Goal: Task Accomplishment & Management: Use online tool/utility

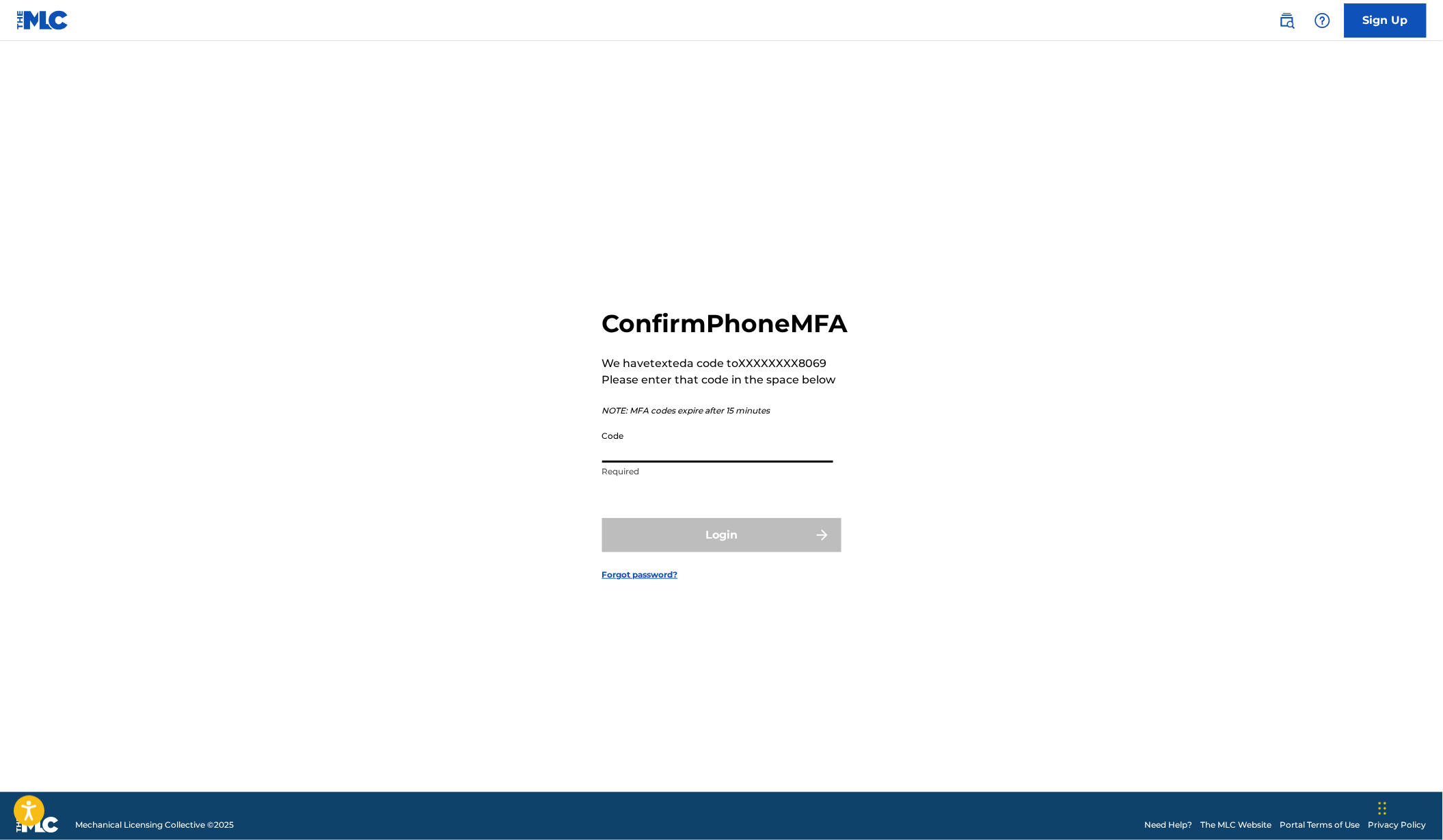
click at [658, 463] on input "Code" at bounding box center [718, 443] width 231 height 39
type input "001154"
click at [722, 552] on button "Login" at bounding box center [722, 535] width 239 height 34
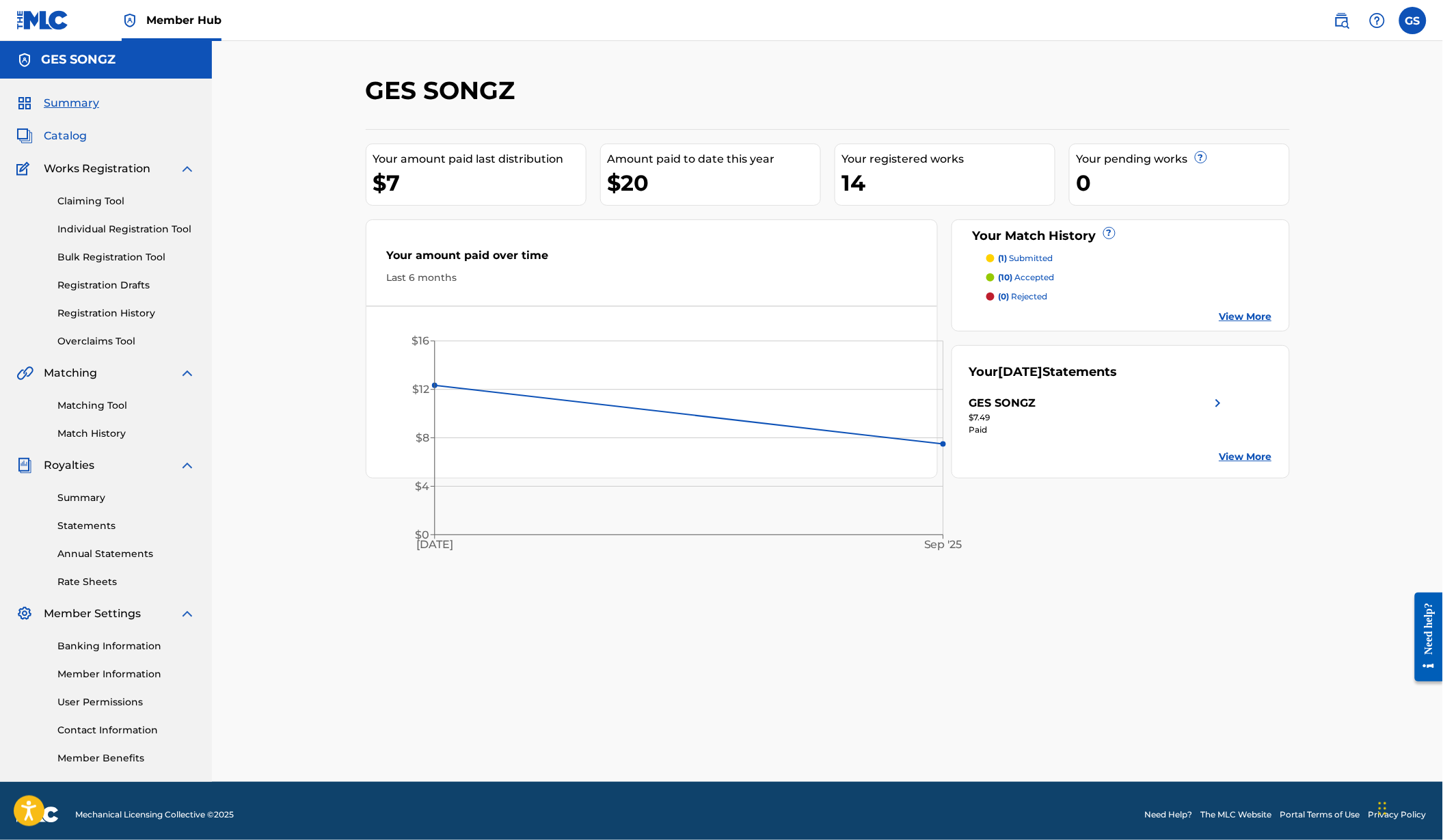
click at [67, 145] on span "Catalog" at bounding box center [65, 136] width 43 height 16
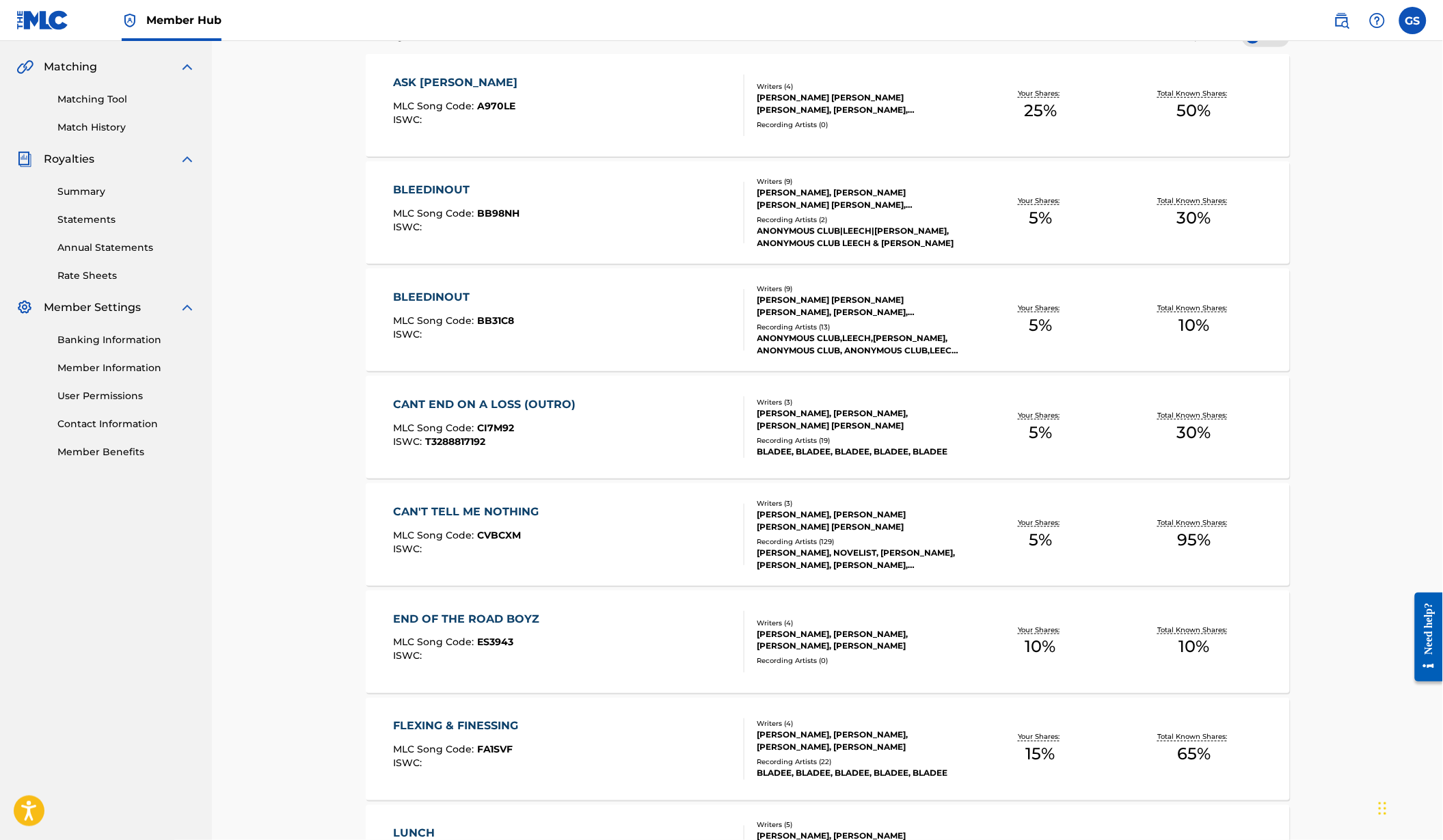
scroll to position [312, 0]
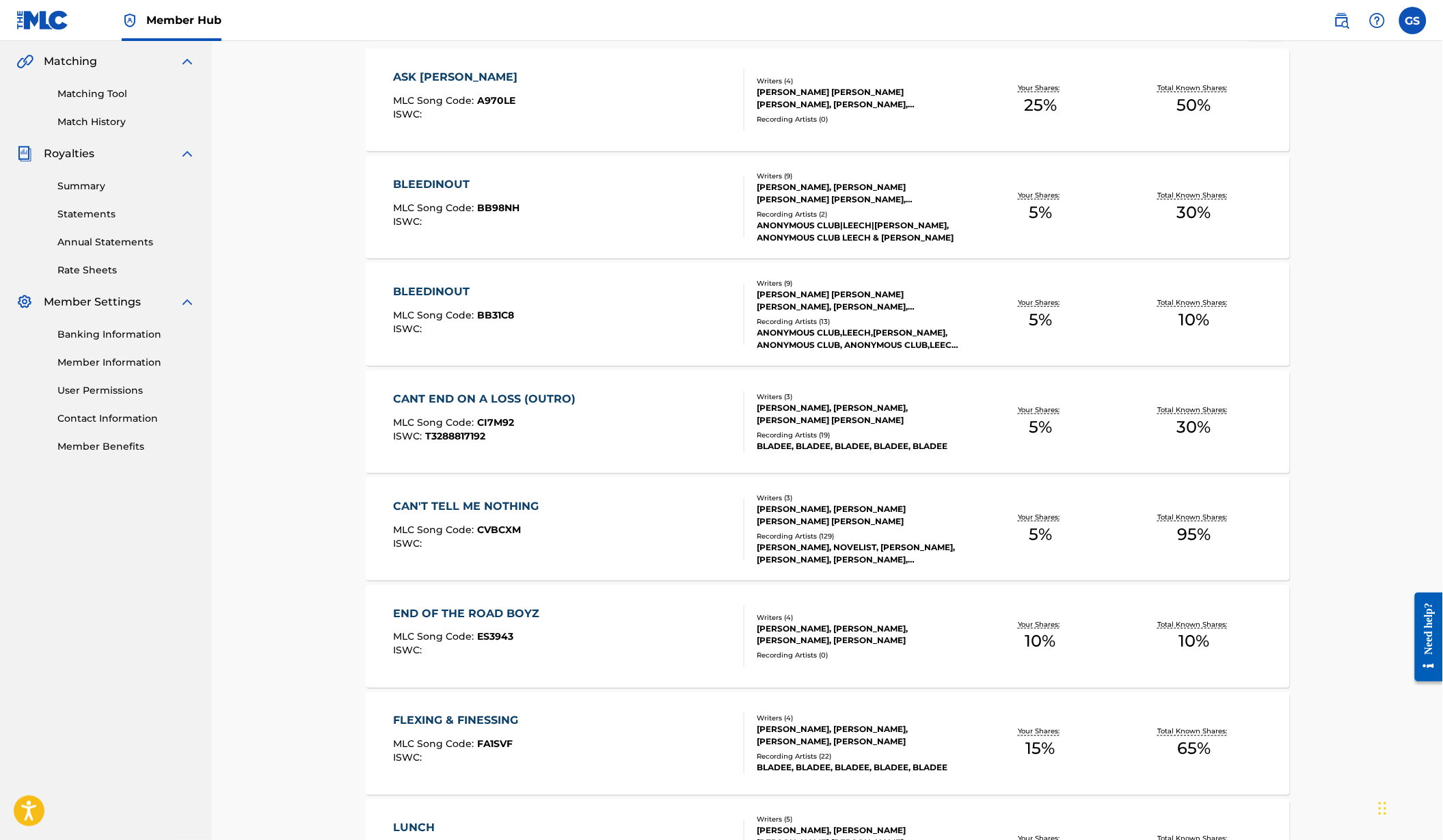
click at [523, 442] on div "ISWC : T3288817192" at bounding box center [488, 437] width 189 height 10
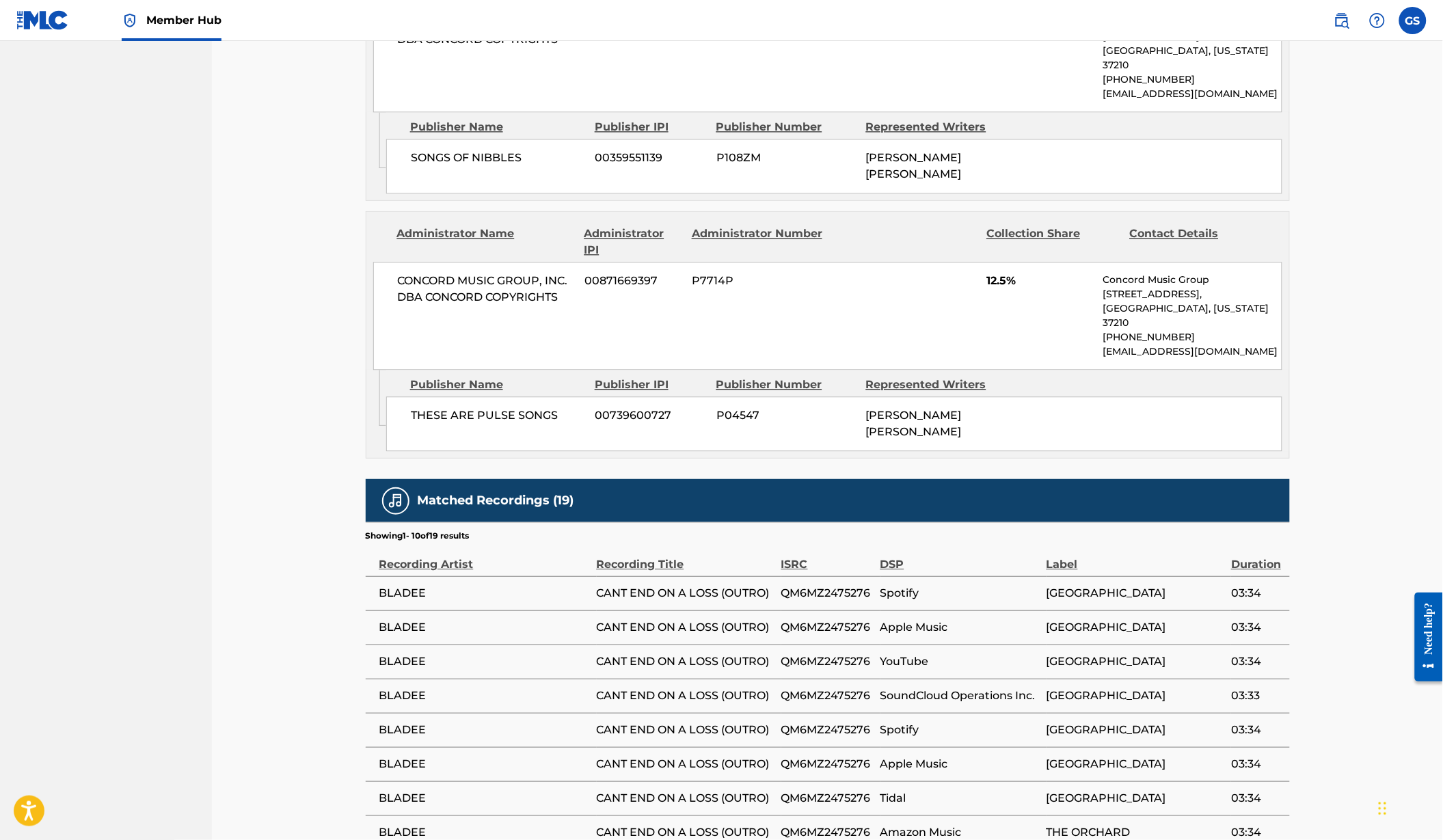
scroll to position [1040, 0]
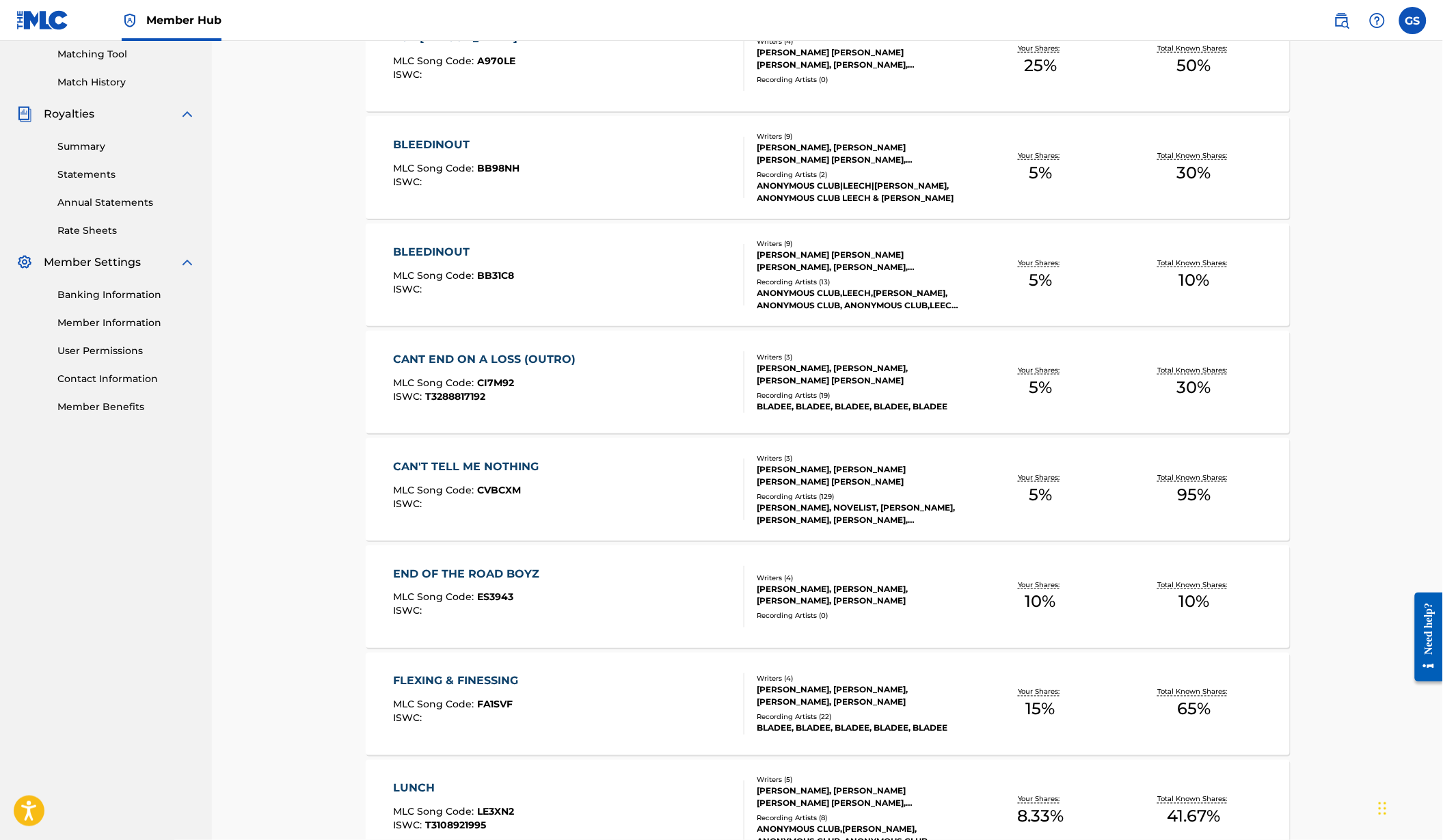
scroll to position [355, 0]
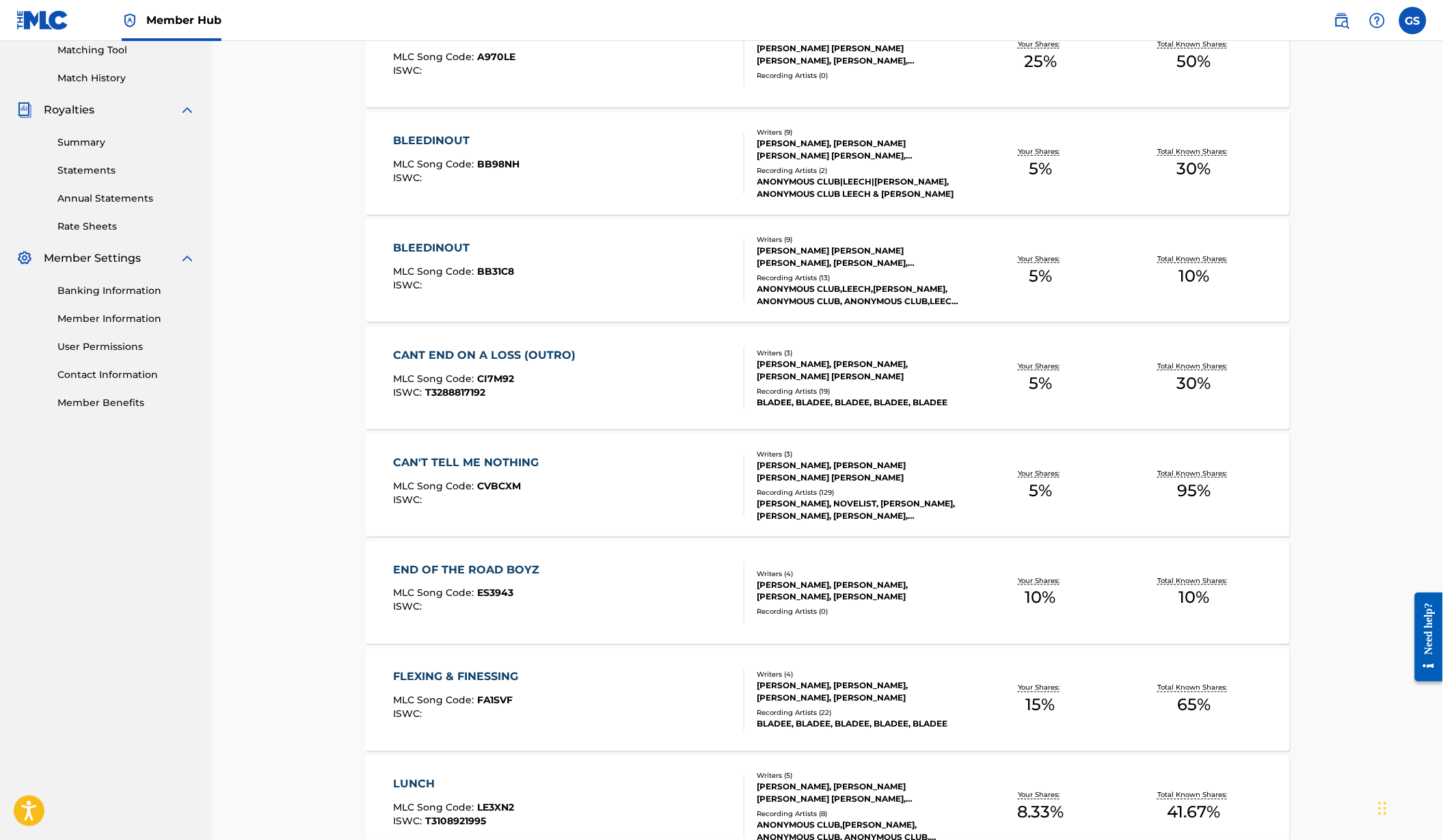
click at [523, 603] on div "END OF THE ROAD BOYZ MLC Song Code : ES3943 ISWC :" at bounding box center [470, 593] width 153 height 62
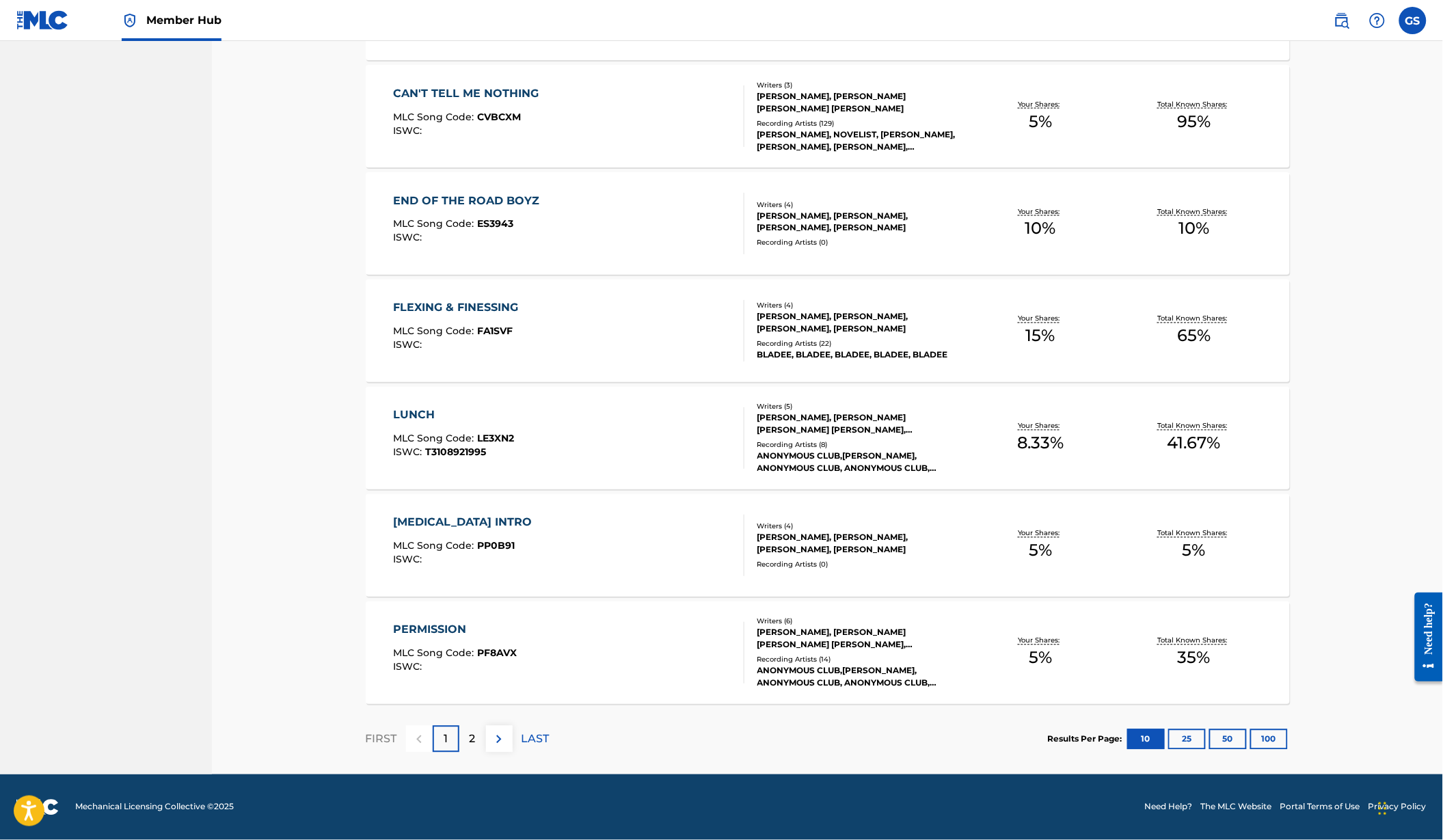
scroll to position [750, 0]
click at [435, 572] on div "[MEDICAL_DATA] INTRO MLC Song Code : PP0B91 ISWC : Writers ( 4 ) [PERSON_NAME],…" at bounding box center [827, 545] width 924 height 103
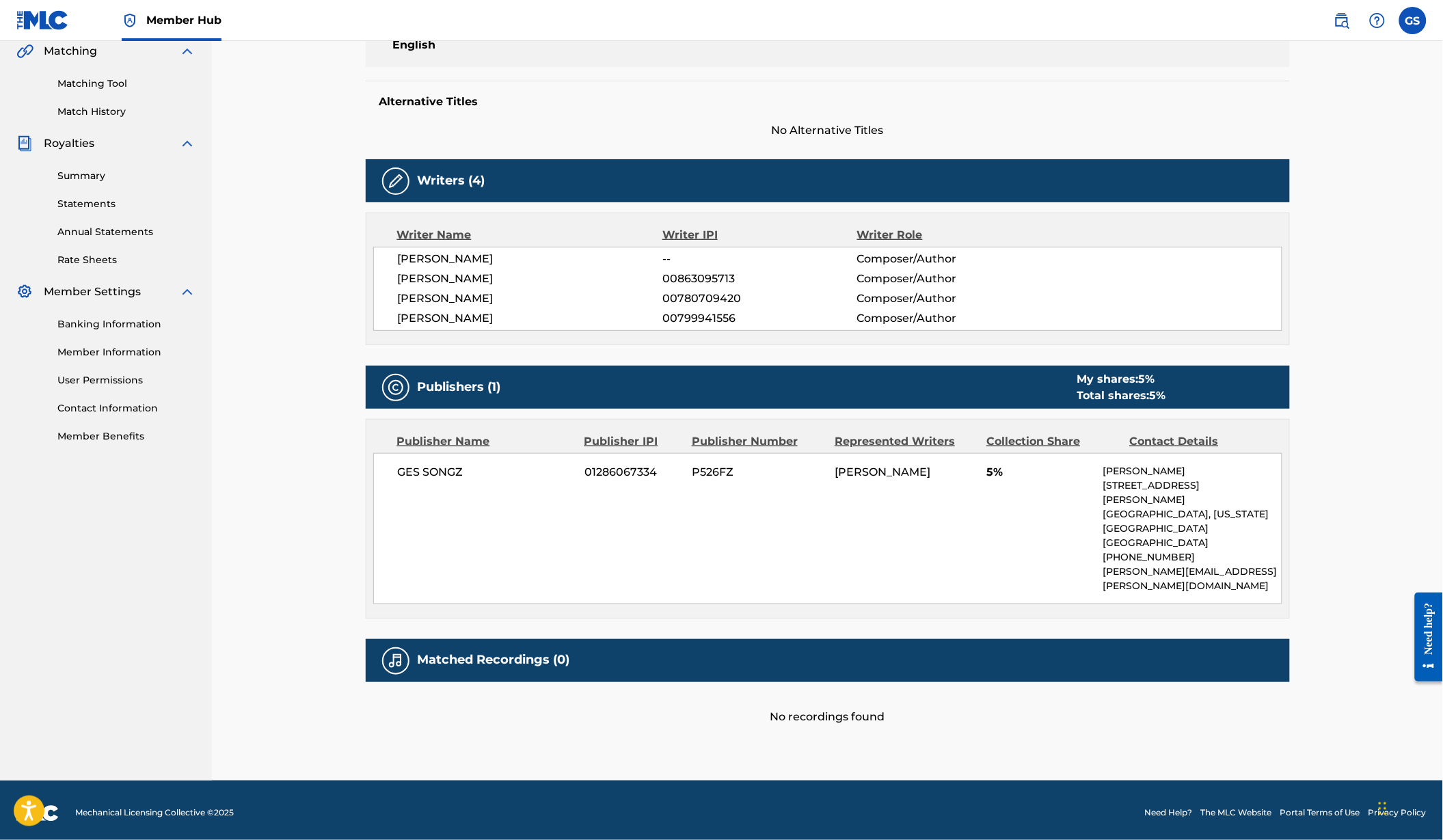
scroll to position [321, 0]
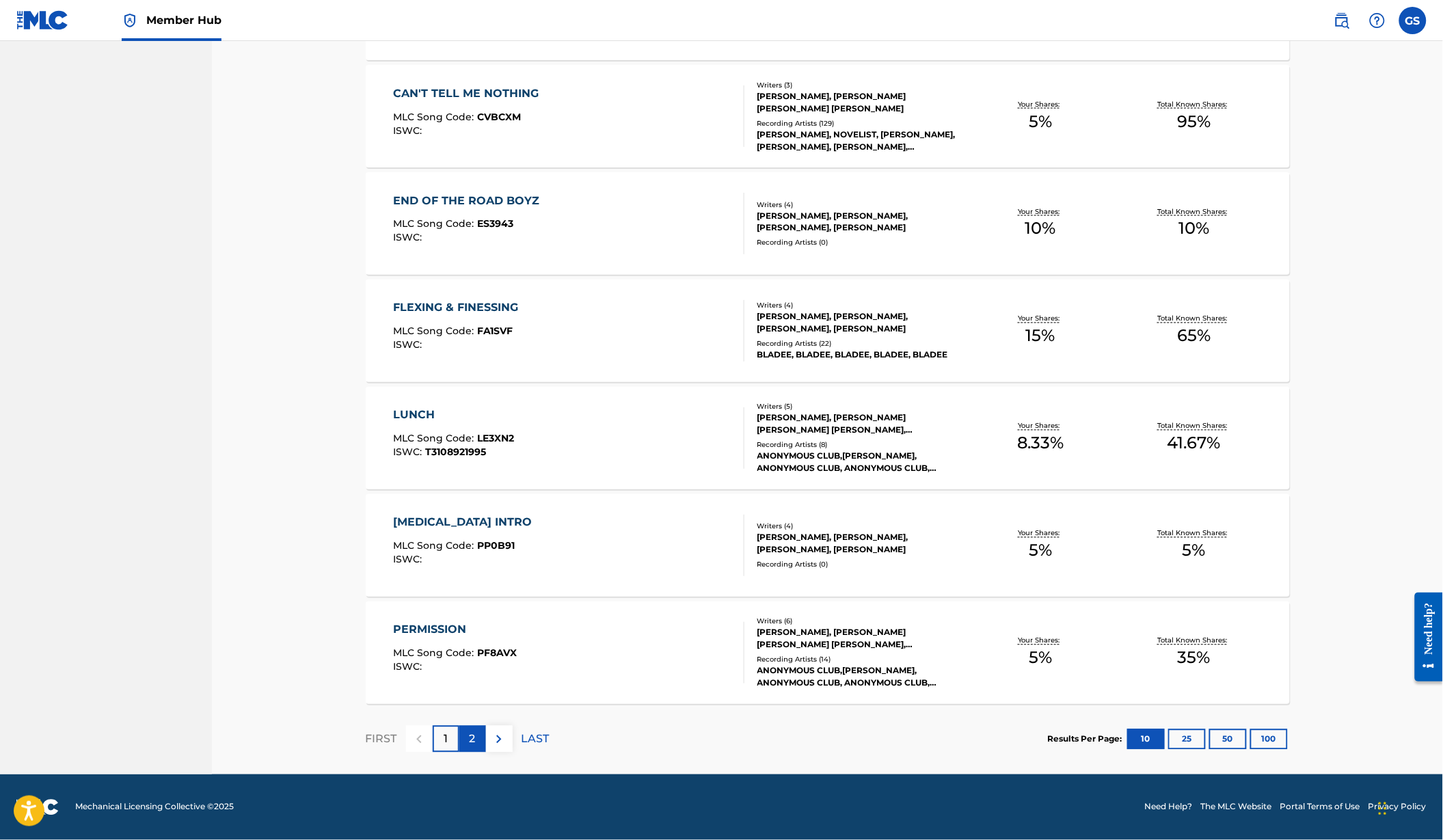
click at [459, 734] on div "2" at bounding box center [473, 739] width 26 height 26
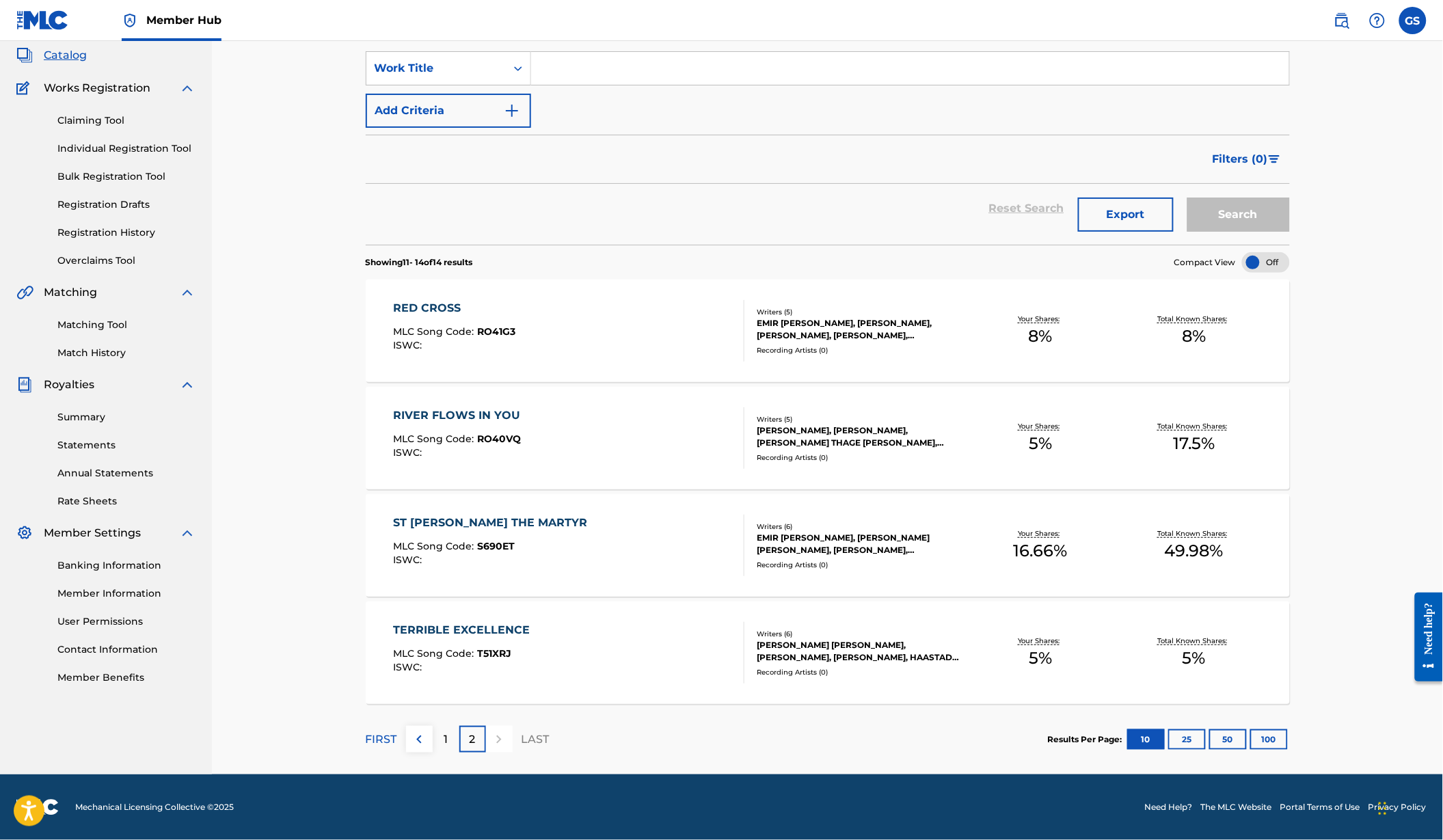
scroll to position [106, 0]
click at [542, 622] on div "TERRIBLE EXCELLENCE MLC Song Code : T51XRJ ISWC :" at bounding box center [569, 653] width 352 height 62
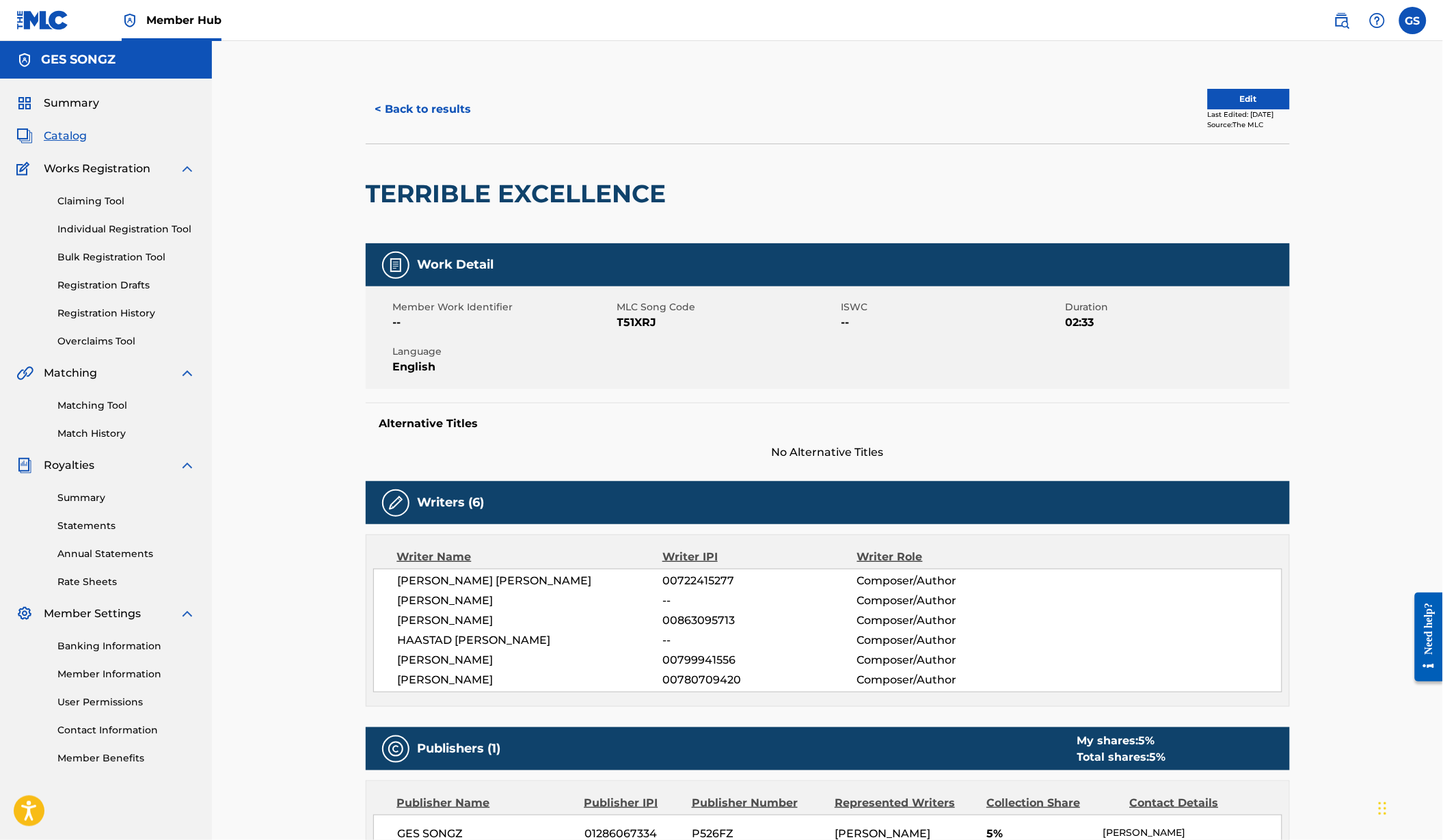
scroll to position [31, 0]
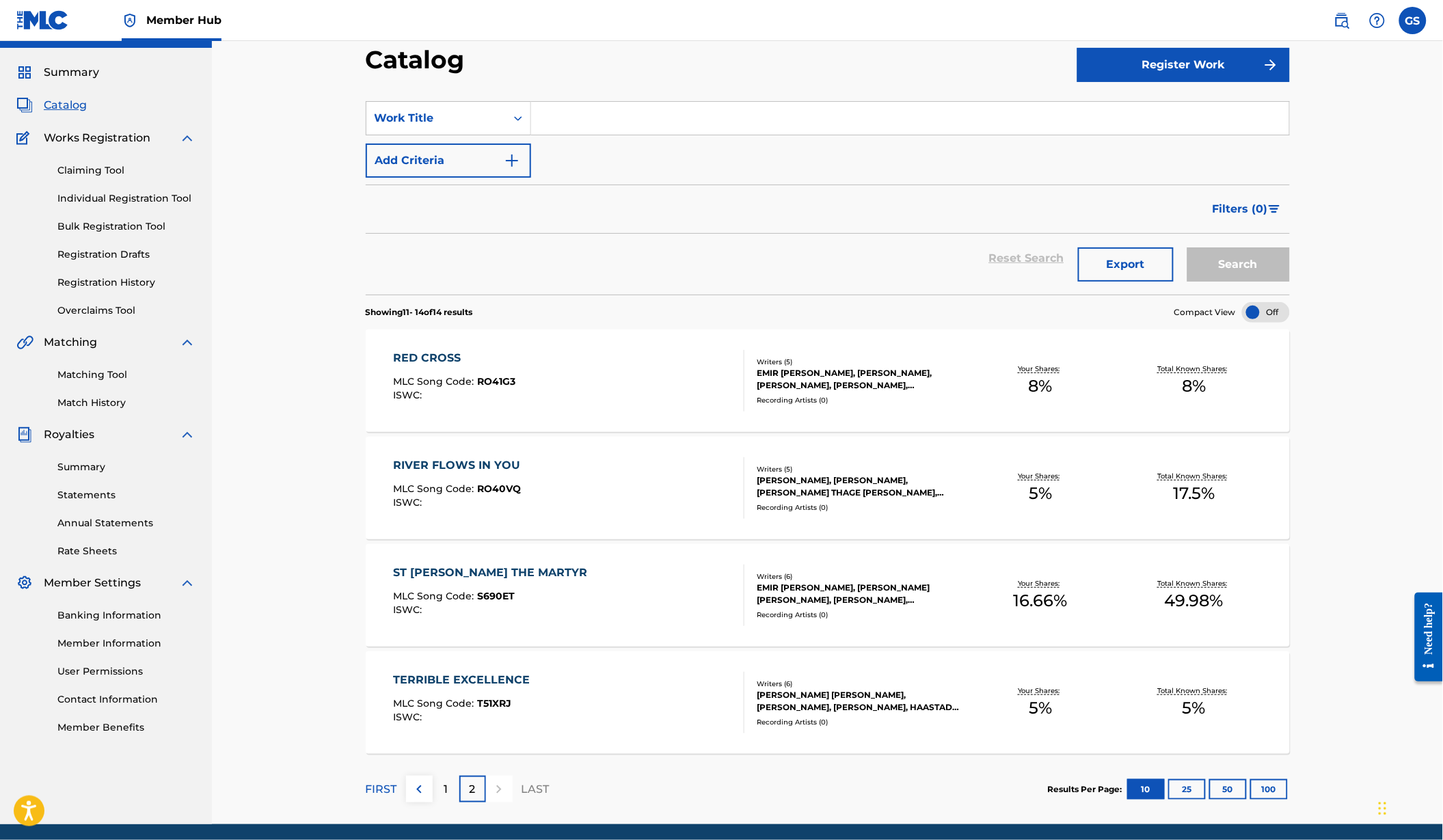
click at [525, 412] on div "RED CROSS MLC Song Code : RO41G3 ISWC :" at bounding box center [569, 381] width 352 height 62
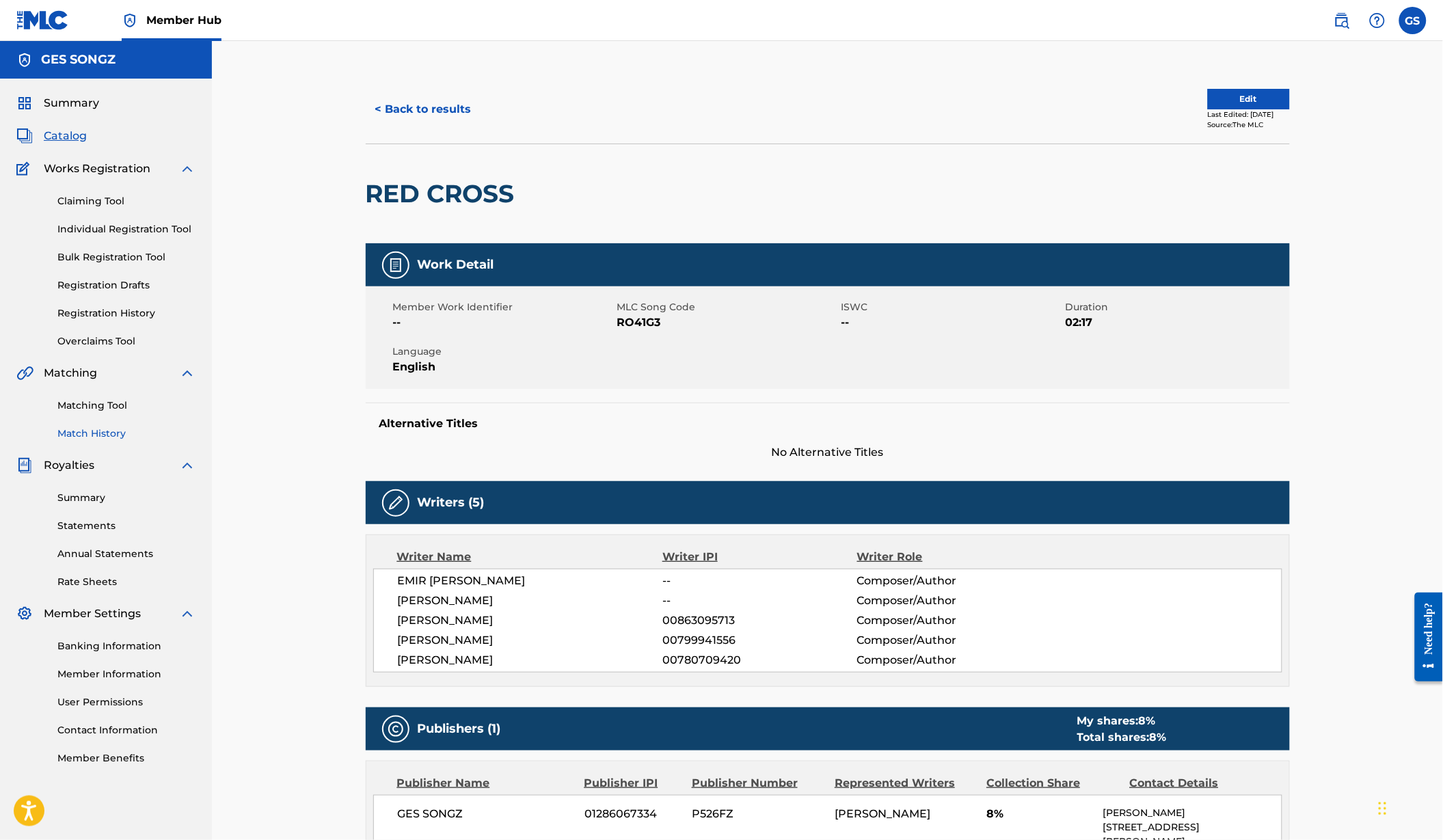
click at [95, 441] on link "Match History" at bounding box center [126, 434] width 138 height 15
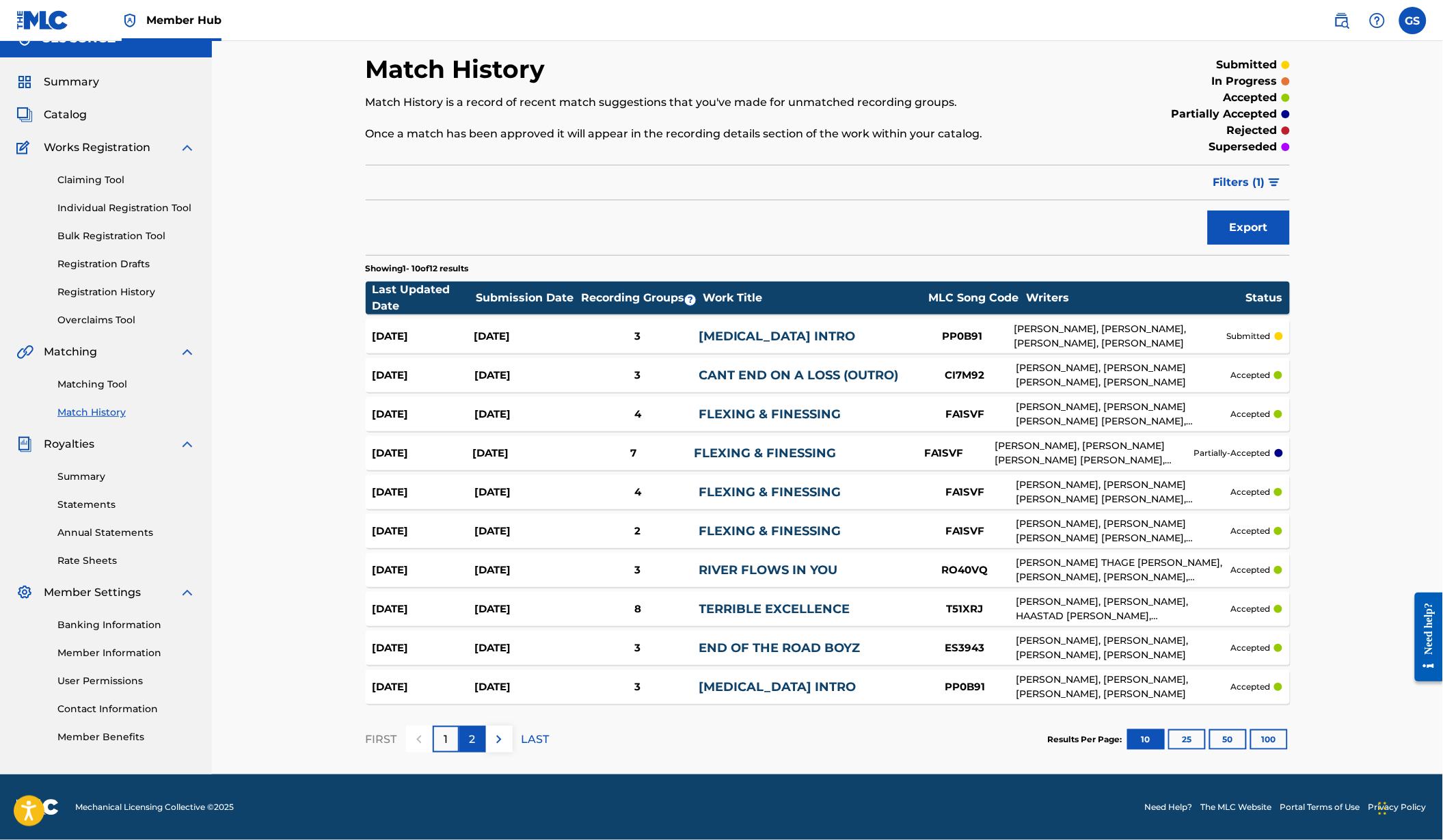
click at [470, 736] on p "2" at bounding box center [473, 739] width 6 height 16
click at [433, 737] on div "1" at bounding box center [446, 739] width 26 height 26
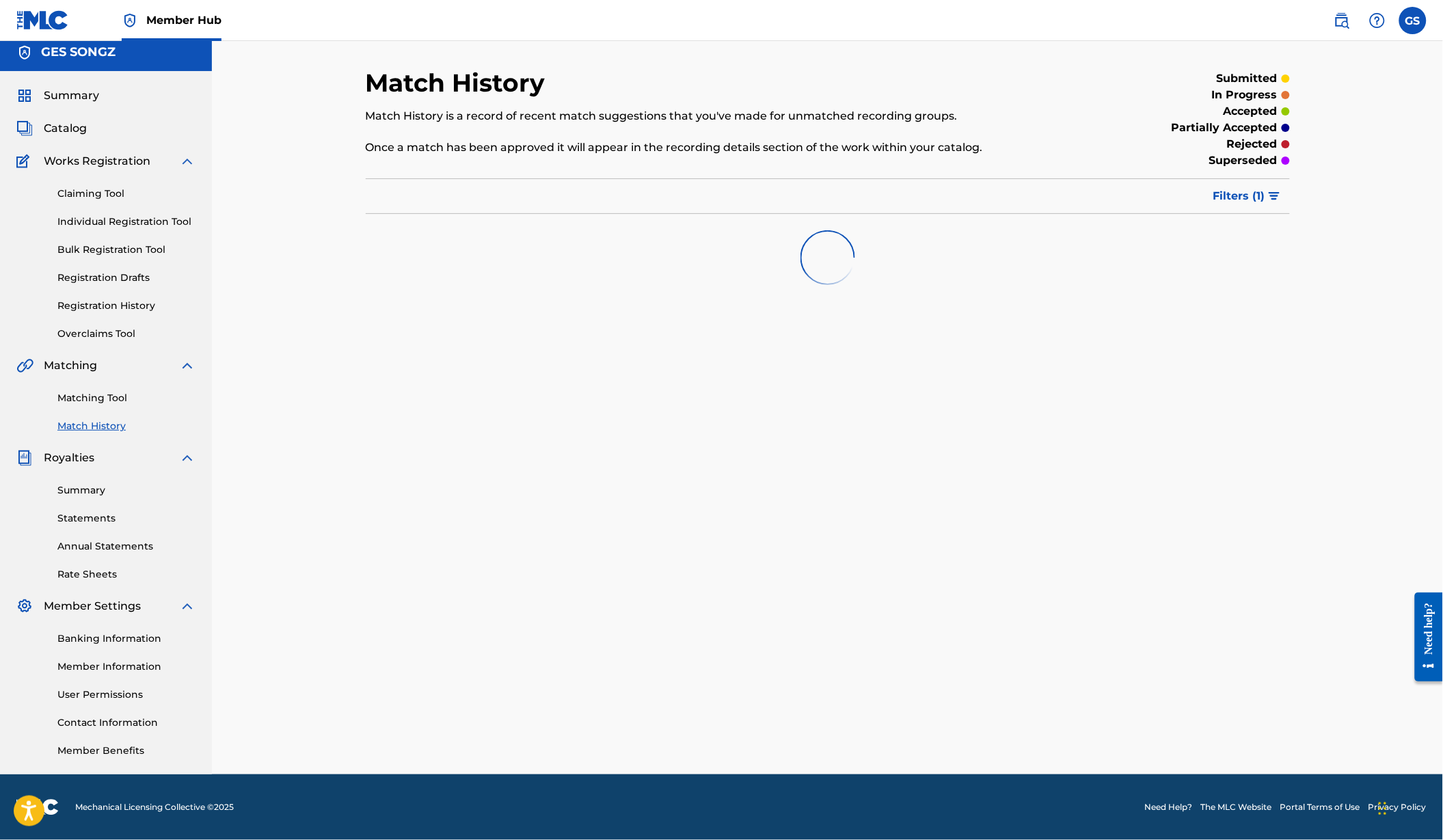
scroll to position [31, 0]
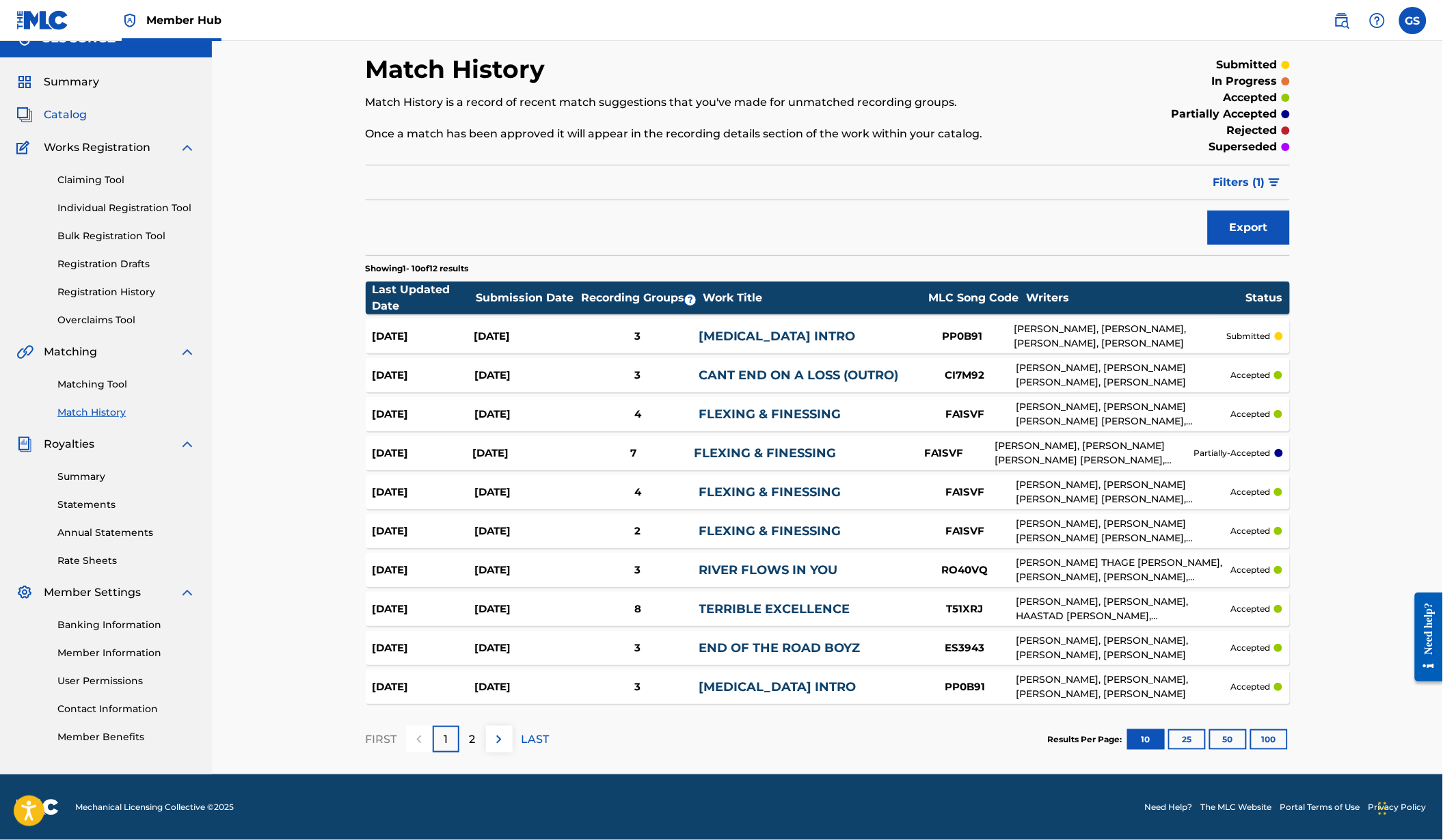
click at [75, 115] on span "Catalog" at bounding box center [65, 114] width 43 height 16
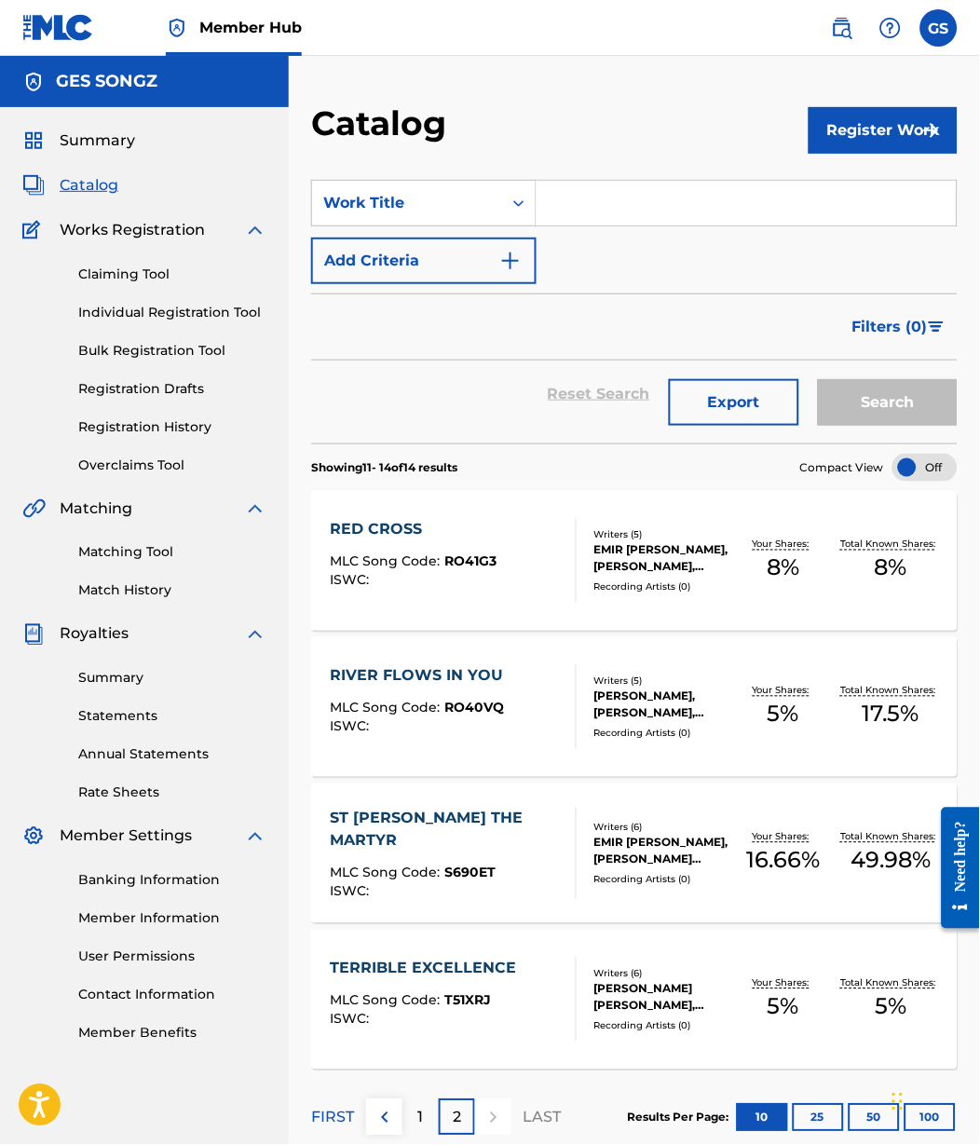
click at [134, 556] on div "Matching Tool Match History" at bounding box center [144, 560] width 244 height 81
click at [122, 563] on link "Matching Tool" at bounding box center [172, 553] width 188 height 20
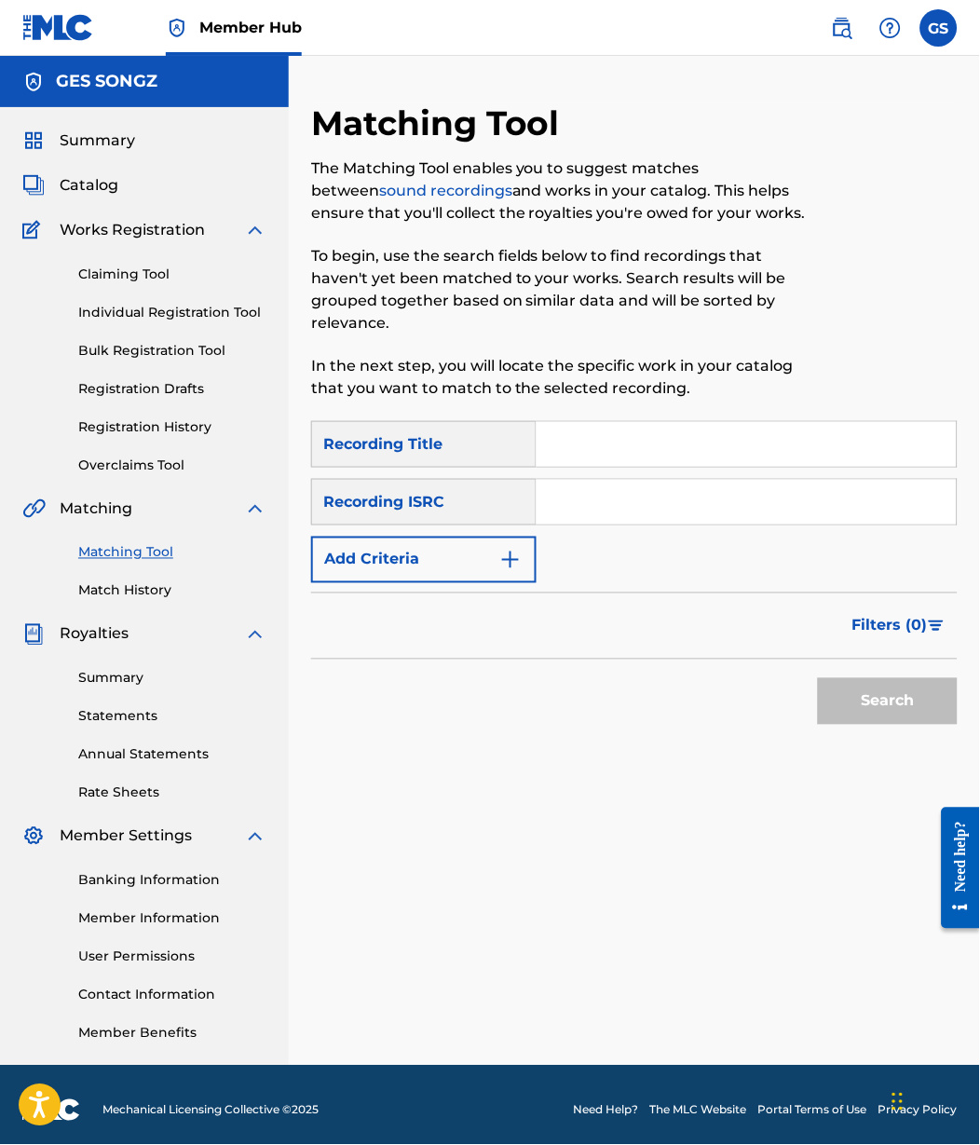
click at [651, 458] on input "Search Form" at bounding box center [747, 444] width 420 height 45
type input "Red Cross"
type input "Bladee"
click at [416, 583] on button "Add Criteria" at bounding box center [423, 560] width 225 height 47
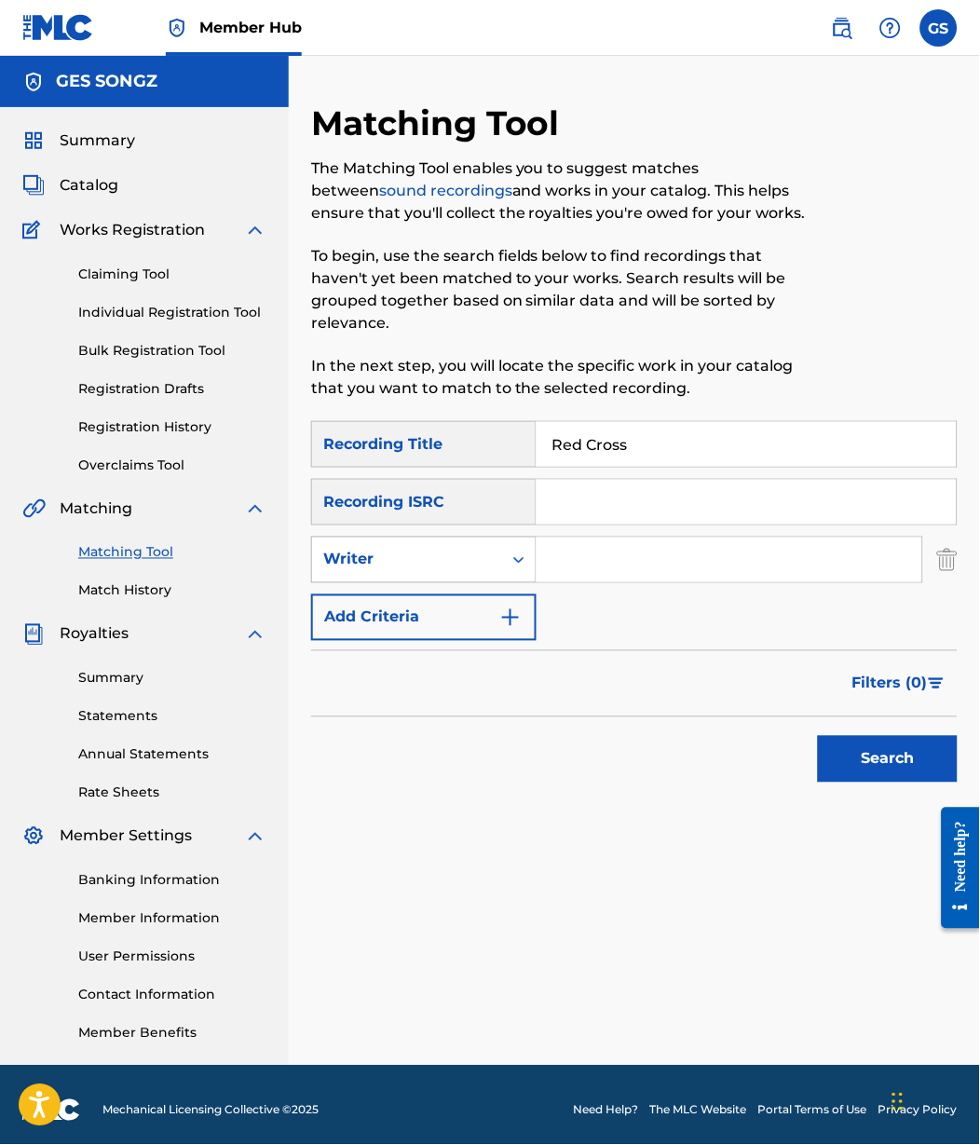
click at [437, 578] on div "Writer" at bounding box center [407, 559] width 190 height 35
click at [428, 630] on div "Recording Artist" at bounding box center [424, 606] width 224 height 47
click at [654, 581] on input "Search Form" at bounding box center [730, 559] width 386 height 45
type input "Bladee"
click at [879, 782] on button "Search" at bounding box center [888, 759] width 140 height 47
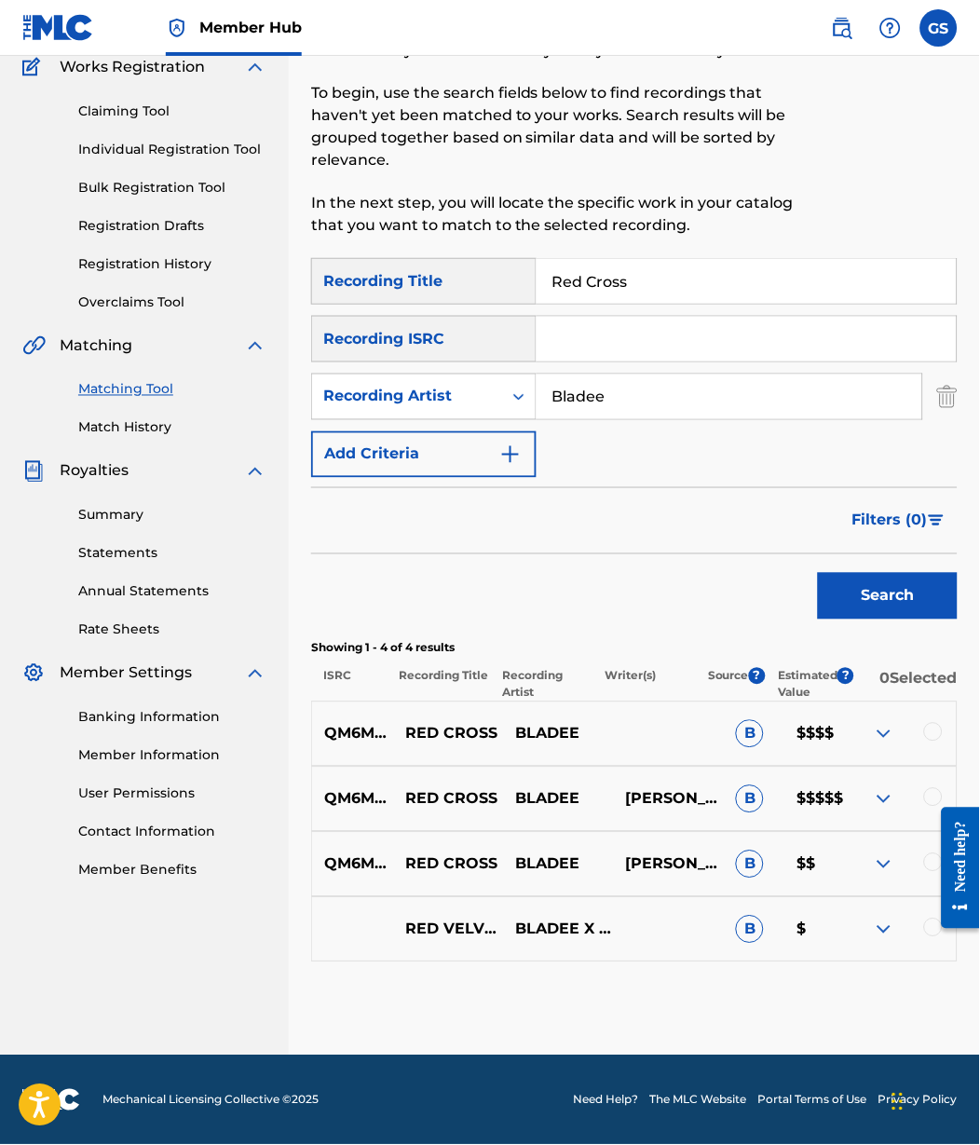
scroll to position [238, 0]
click at [934, 723] on div at bounding box center [933, 732] width 19 height 19
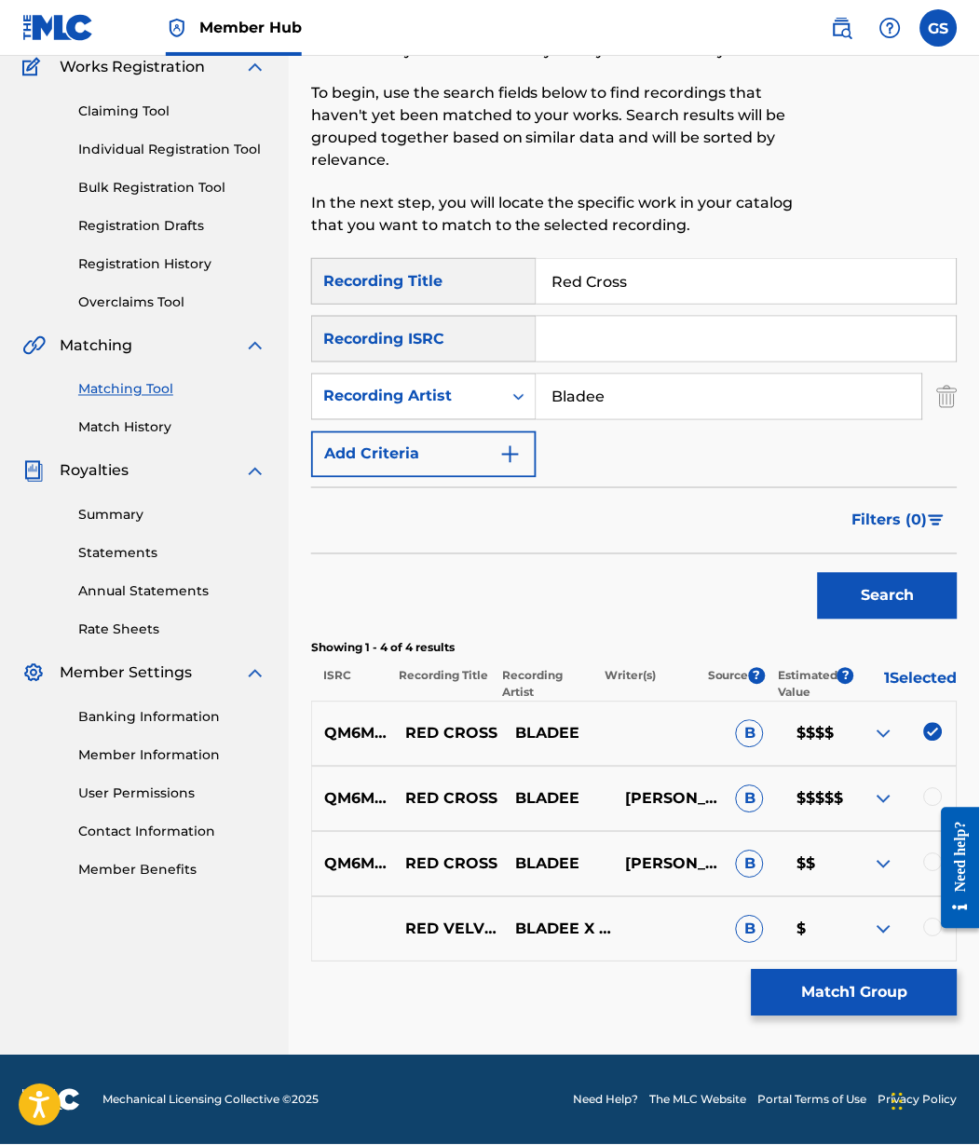
click at [921, 788] on div at bounding box center [902, 799] width 110 height 22
click at [931, 788] on div at bounding box center [933, 797] width 19 height 19
click at [924, 853] on div at bounding box center [933, 862] width 19 height 19
click at [872, 975] on button "Match 3 Groups" at bounding box center [855, 993] width 206 height 47
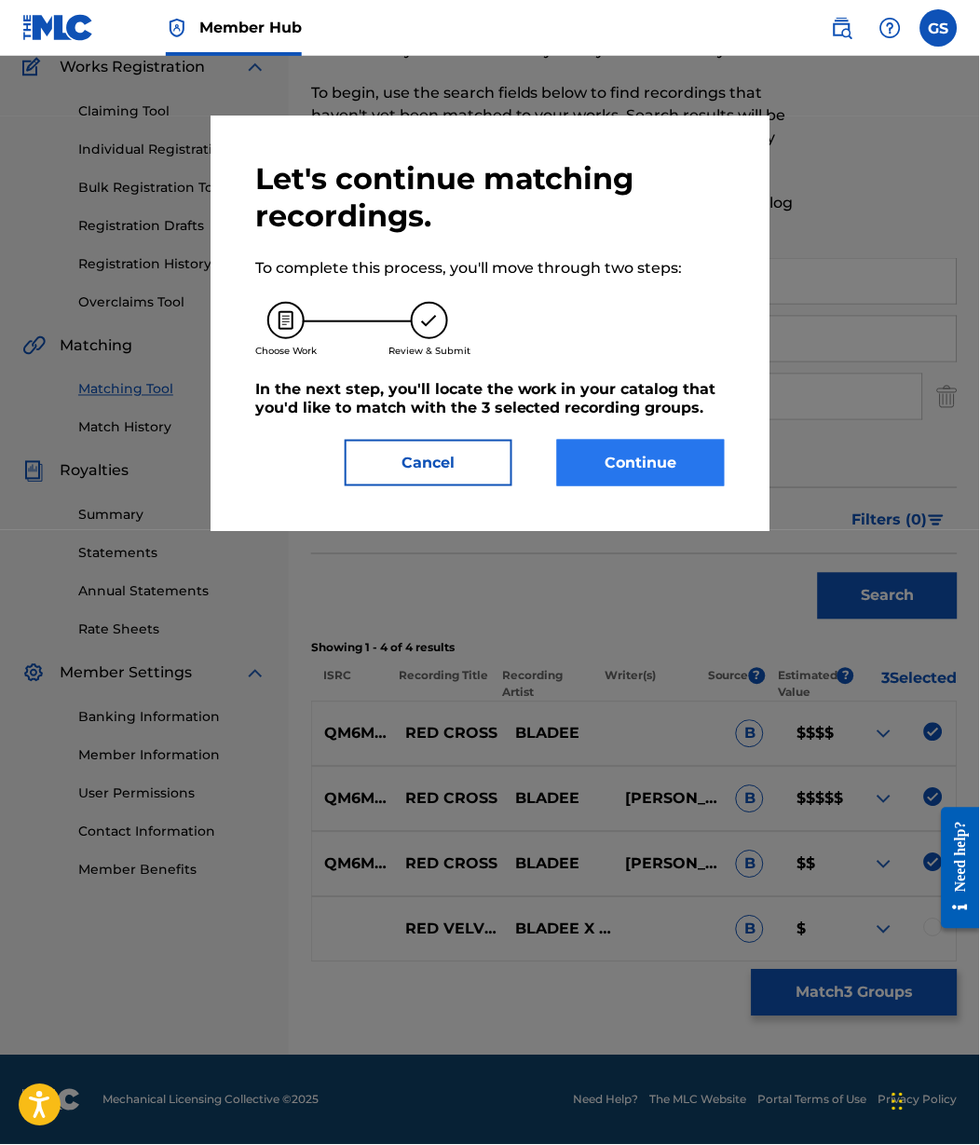
click at [687, 465] on button "Continue" at bounding box center [641, 463] width 168 height 47
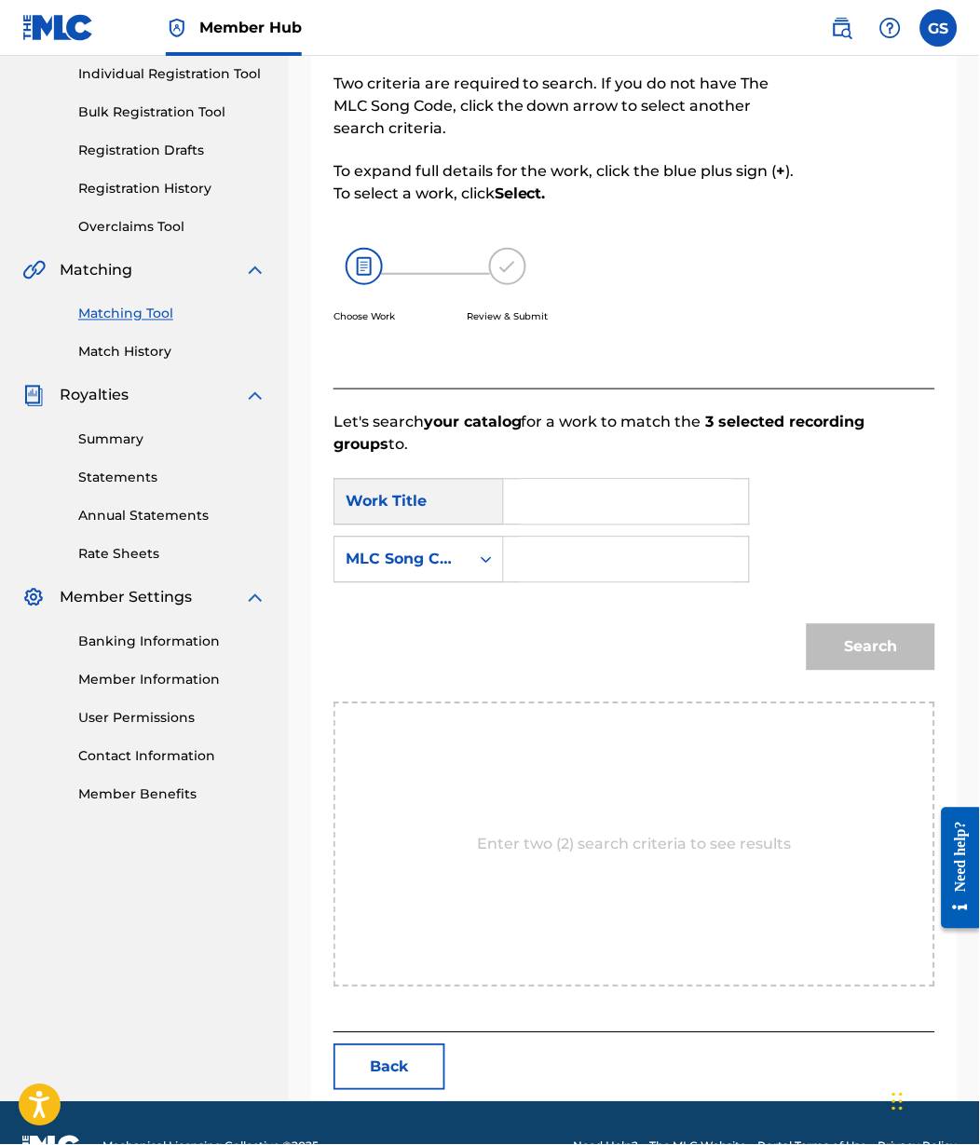
scroll to position [86, 0]
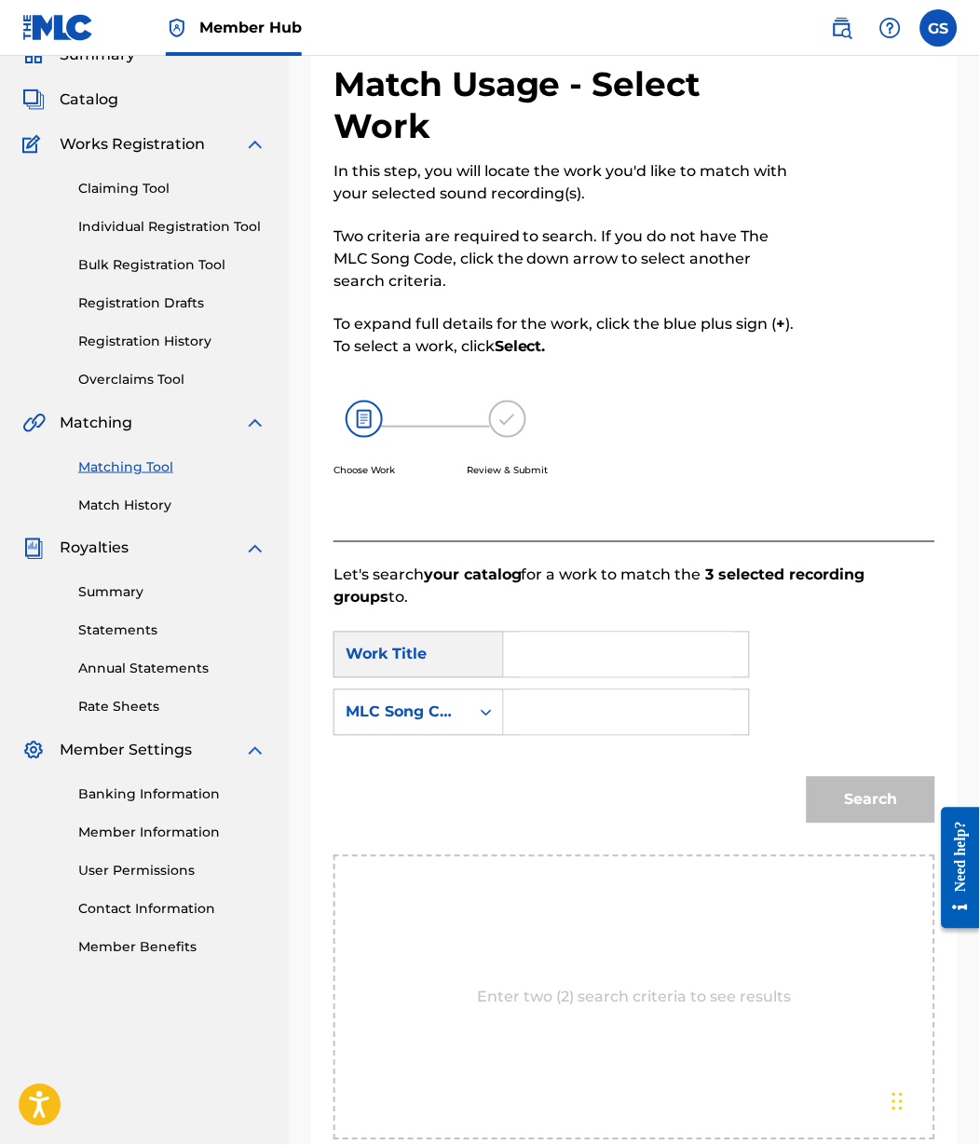
click at [558, 677] on input "Search Form" at bounding box center [626, 654] width 213 height 45
click at [562, 705] on strong "red" at bounding box center [549, 696] width 26 height 18
type input "red cross"
click at [599, 735] on input "Search Form" at bounding box center [626, 712] width 213 height 45
paste input "RO41G3"
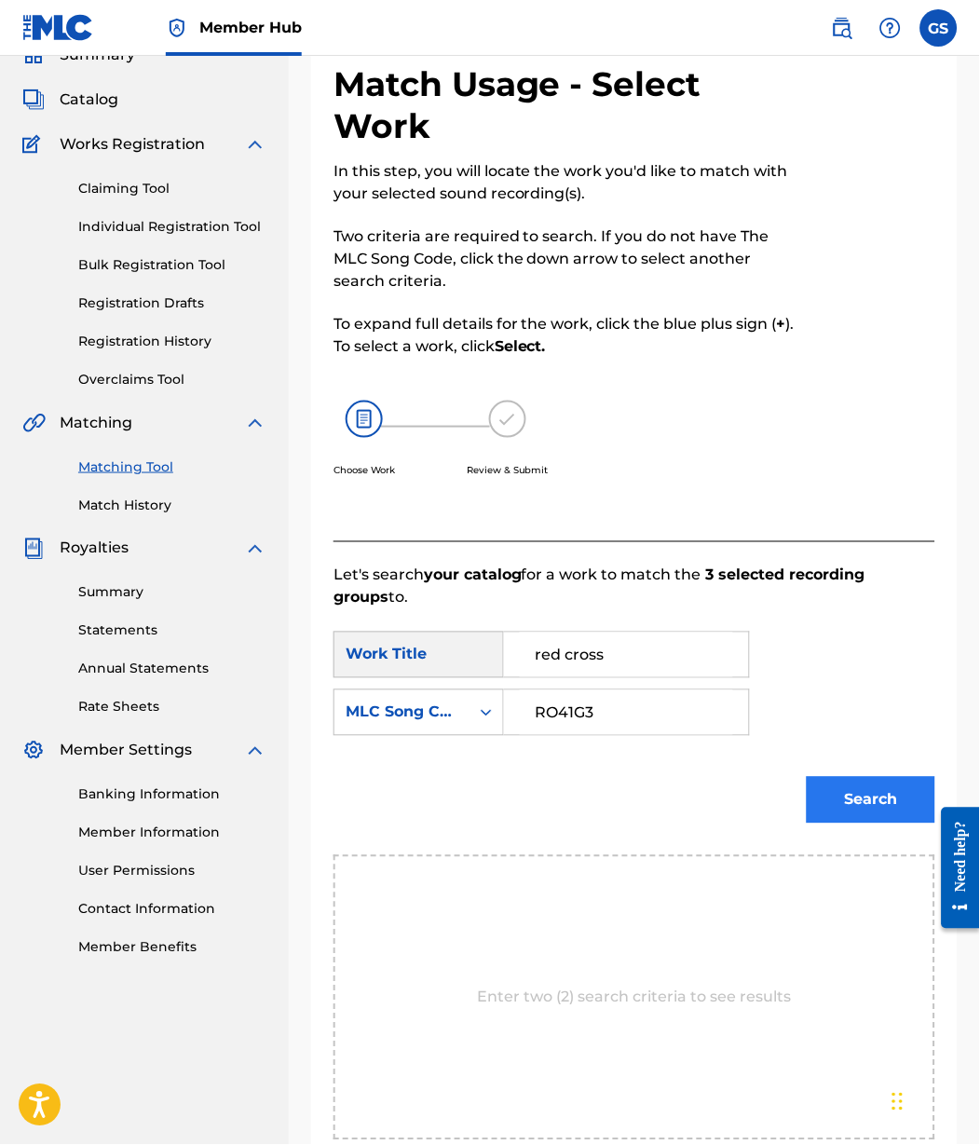
type input "RO41G3"
click at [855, 823] on button "Search" at bounding box center [871, 800] width 129 height 47
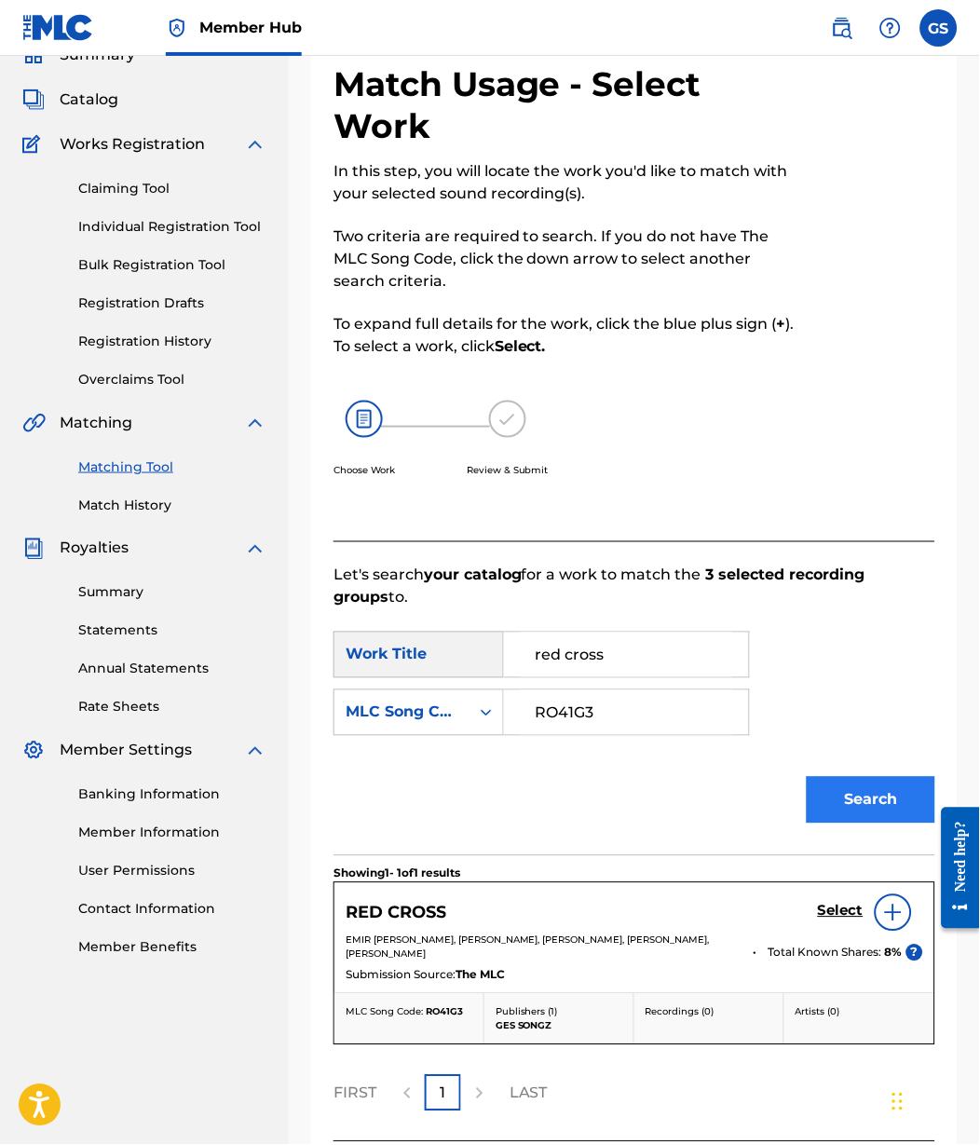
scroll to position [187, 0]
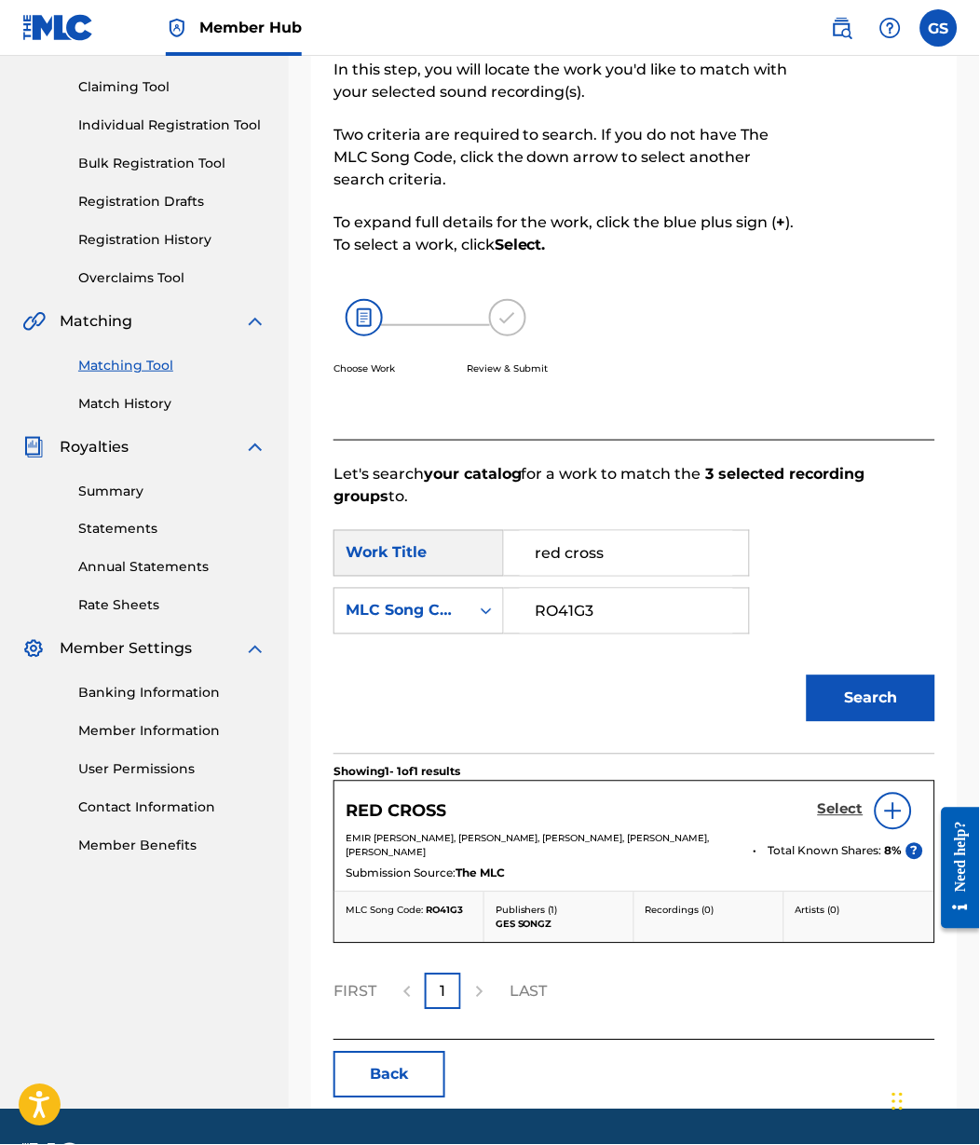
click at [845, 819] on h5 "Select" at bounding box center [841, 810] width 46 height 18
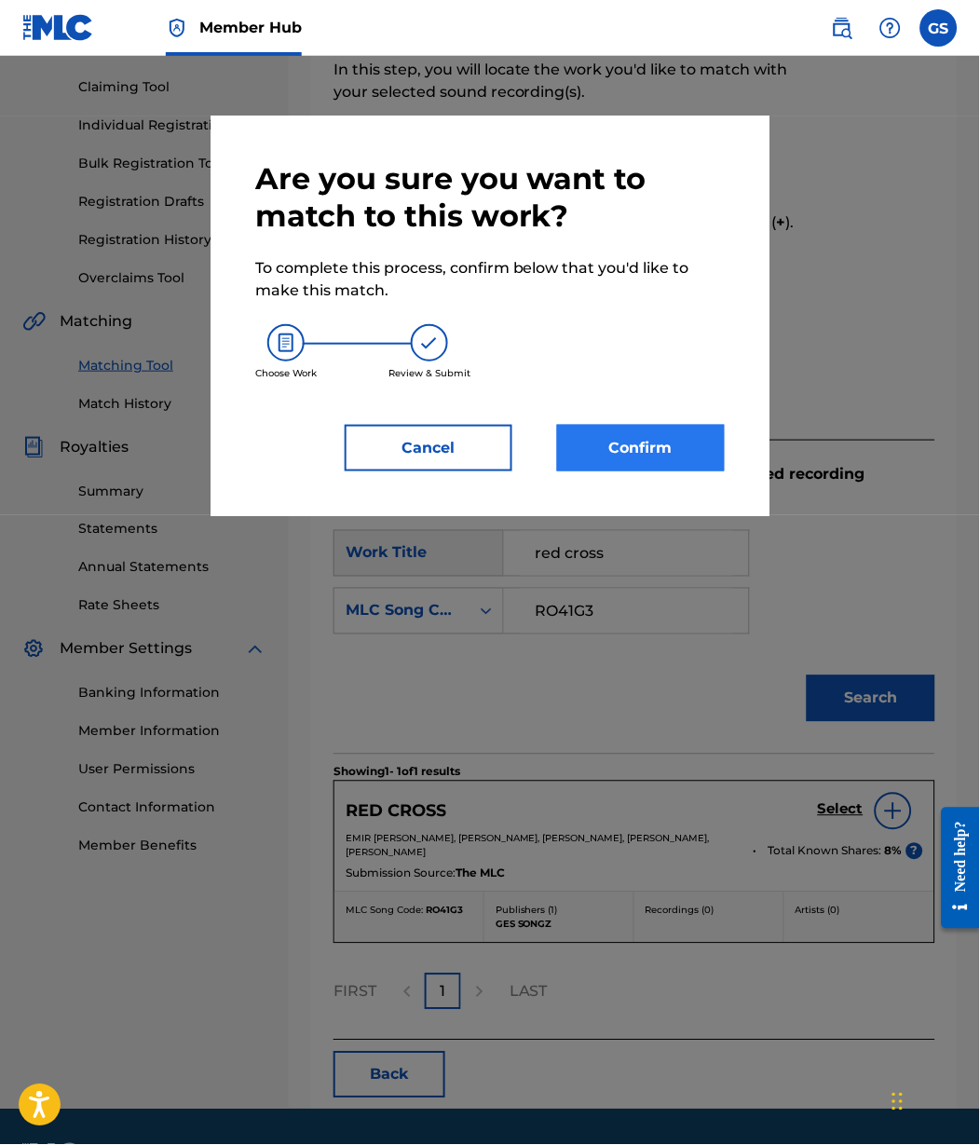
click at [677, 464] on button "Confirm" at bounding box center [641, 448] width 168 height 47
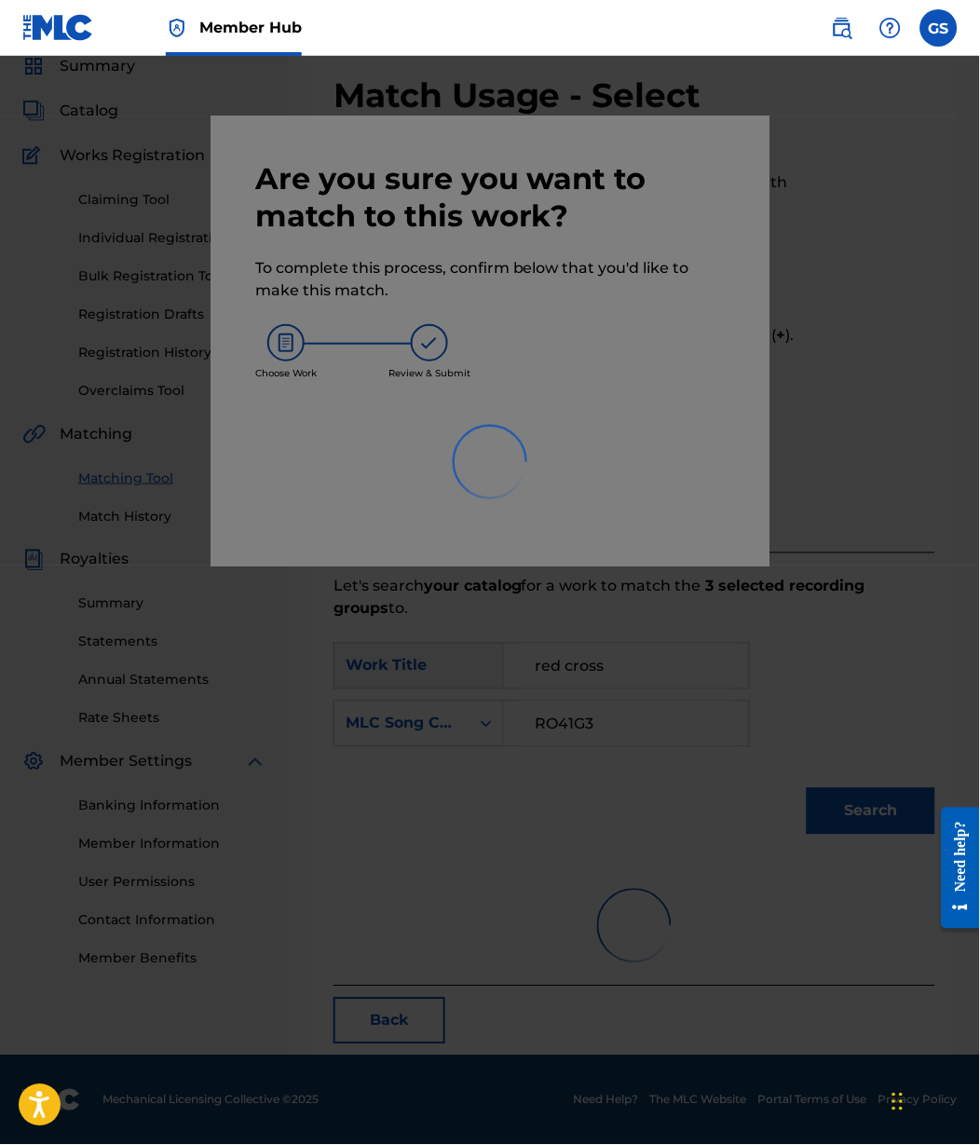
scroll to position [42, 0]
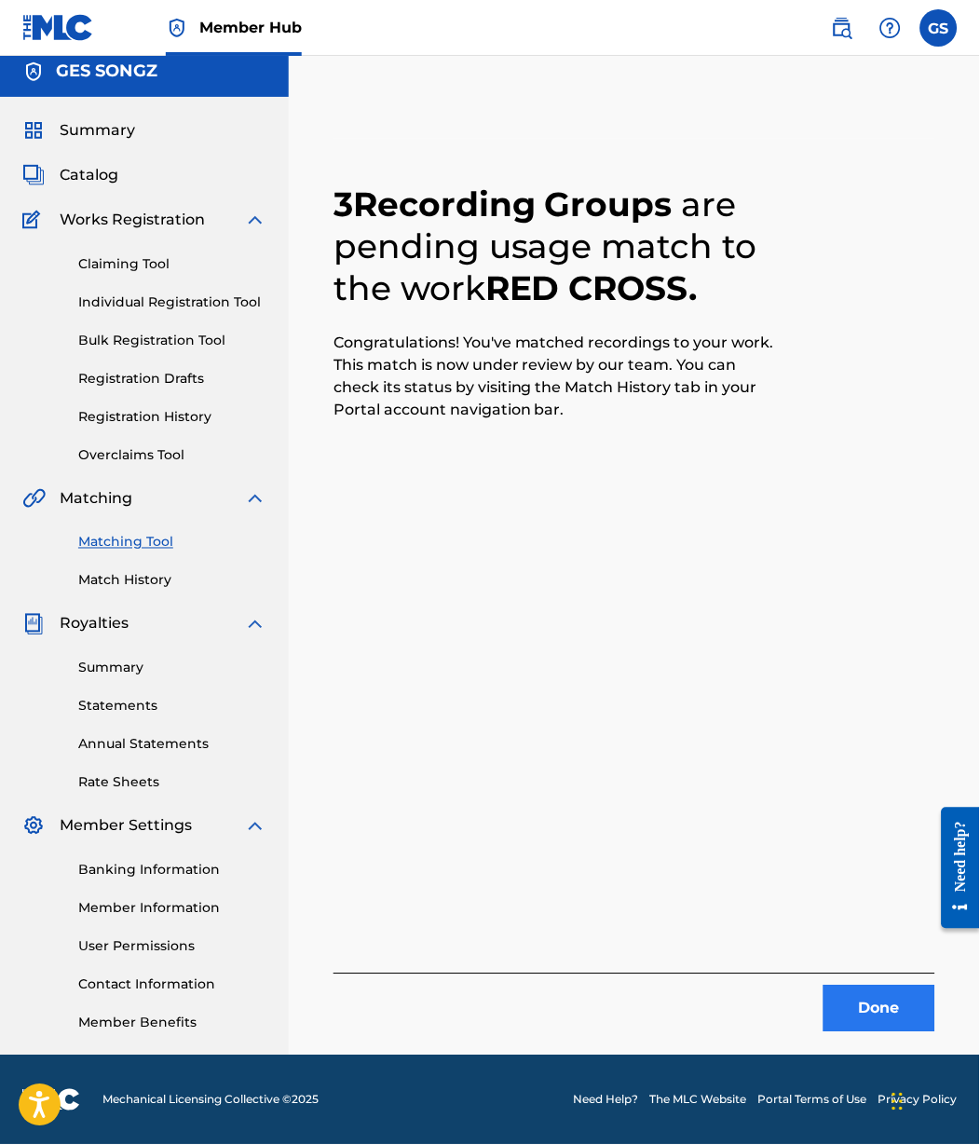
click at [865, 989] on button "Done" at bounding box center [879, 1009] width 112 height 47
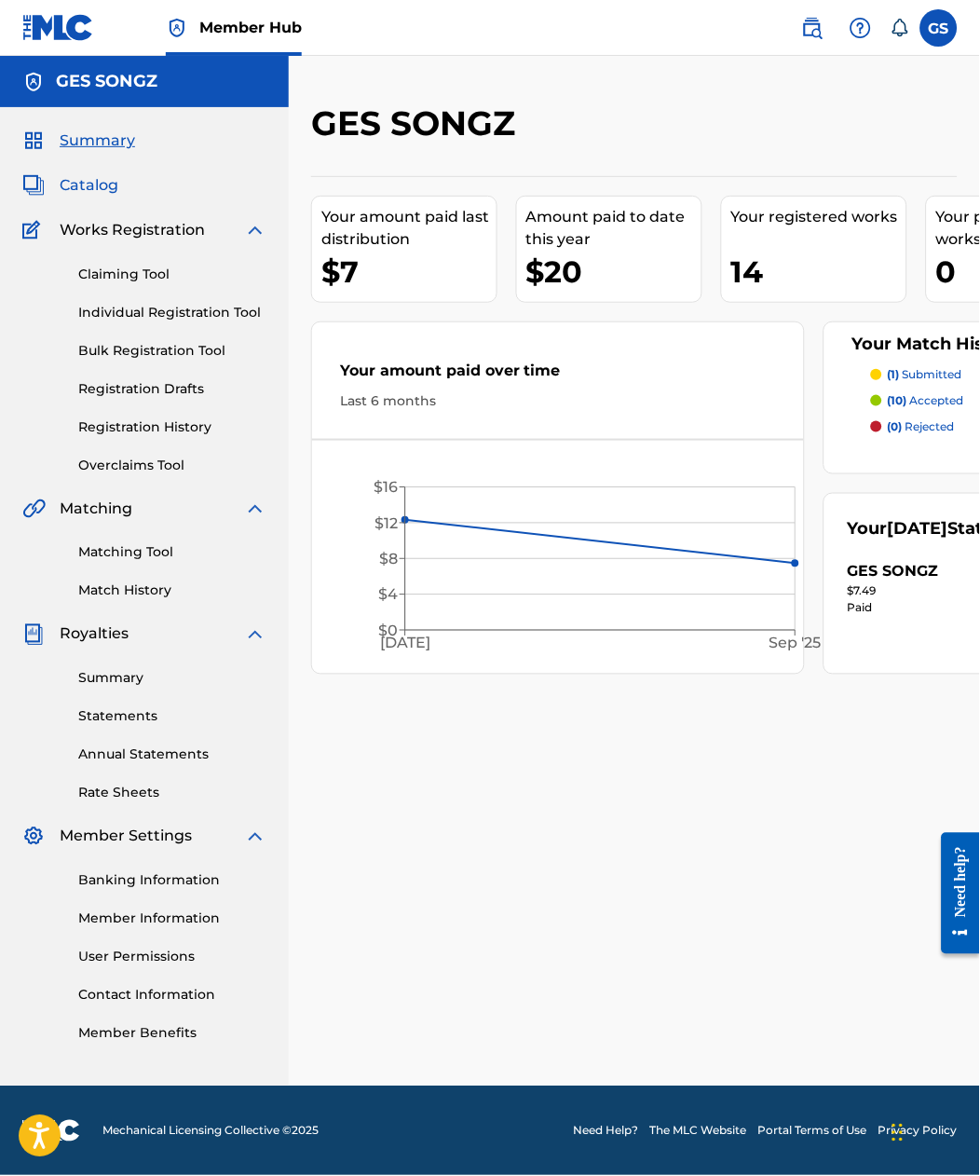
click at [70, 189] on span "Catalog" at bounding box center [89, 185] width 59 height 22
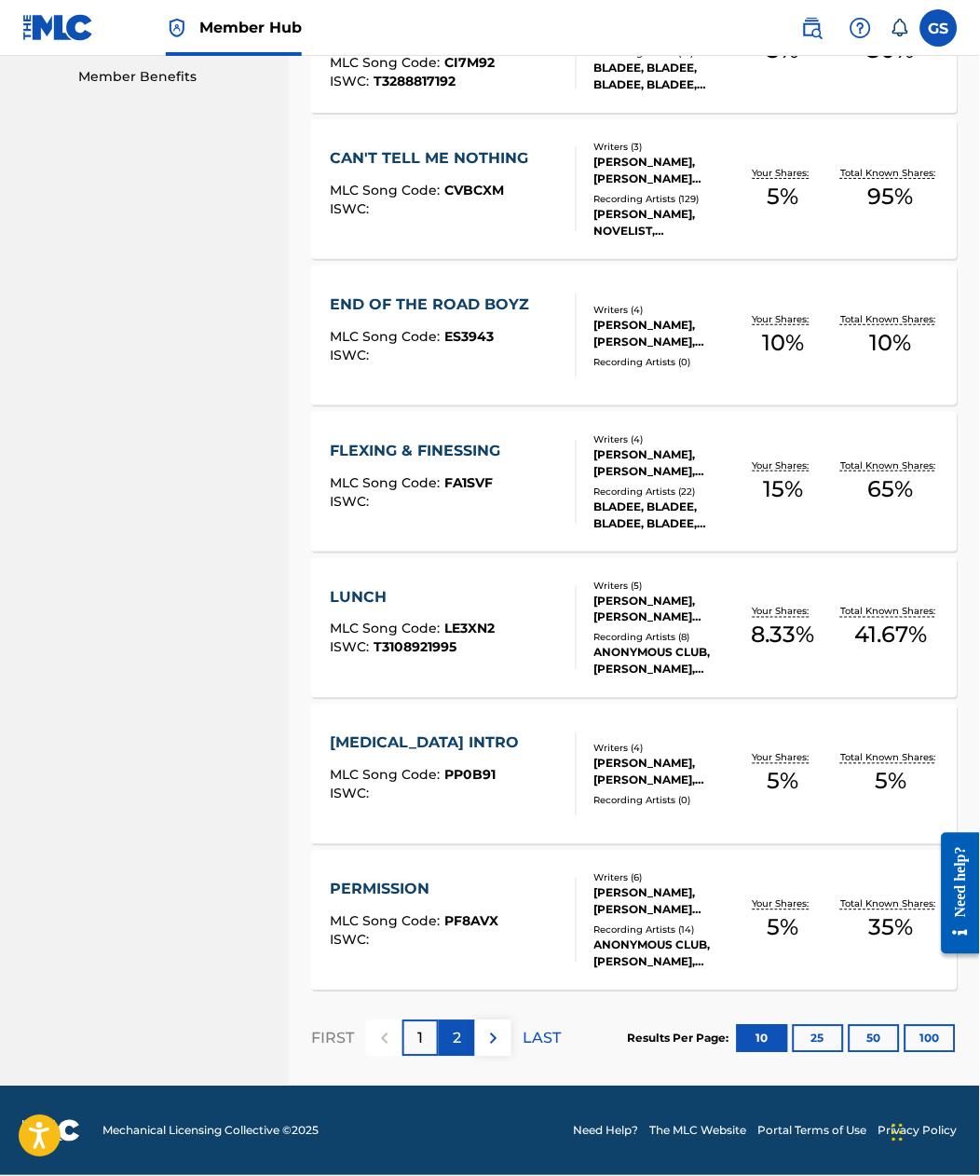
click at [469, 1021] on div "2" at bounding box center [457, 1038] width 36 height 36
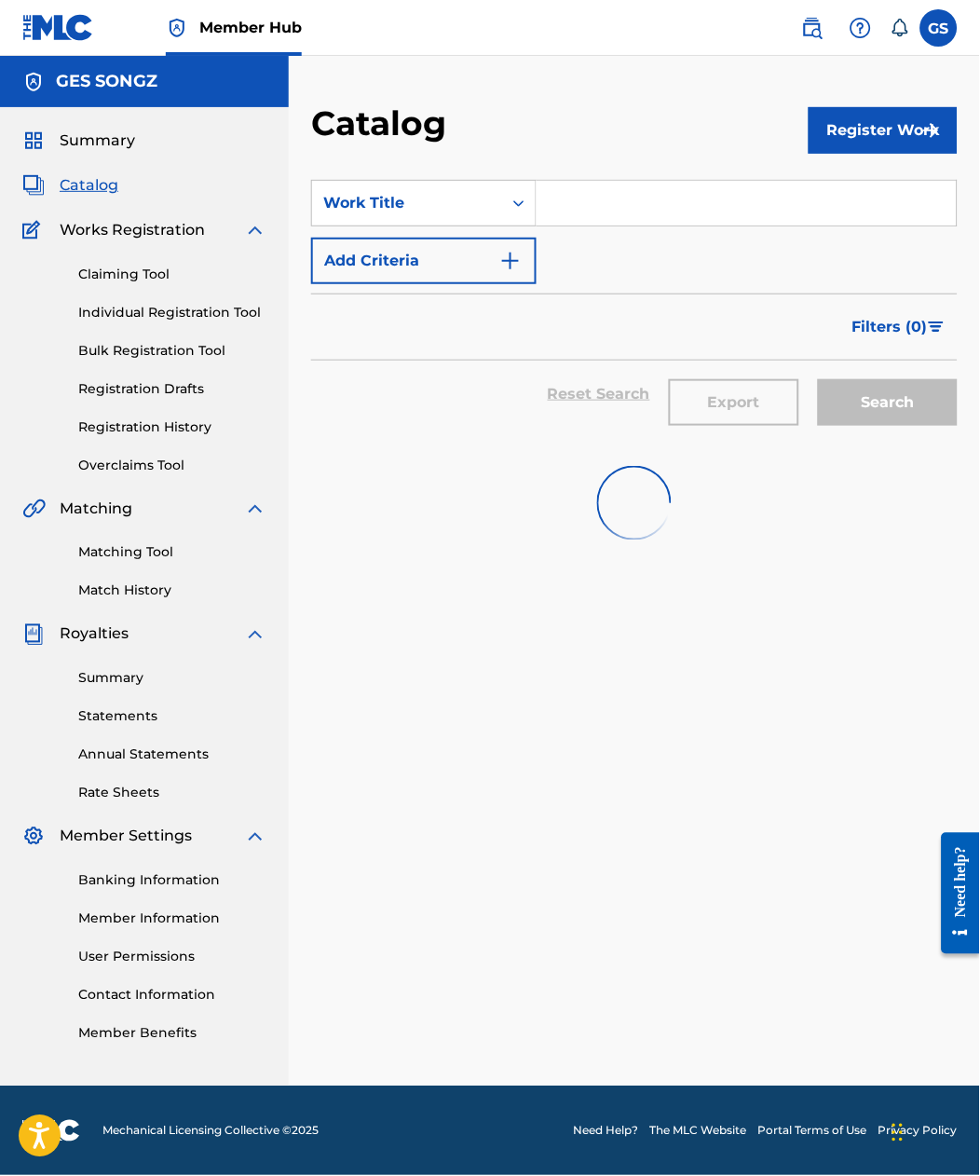
scroll to position [11, 0]
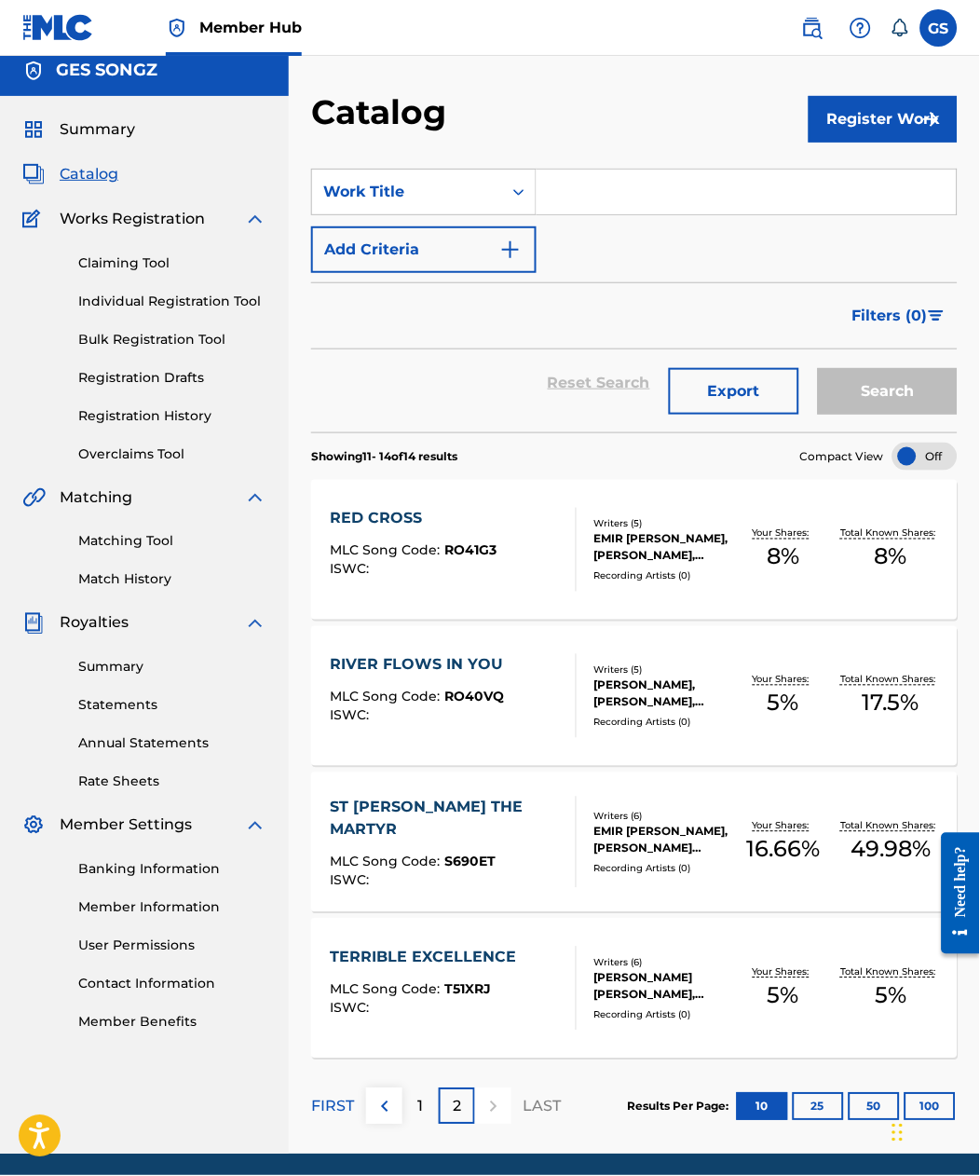
click at [486, 619] on div "RED CROSS MLC Song Code : RO41G3 ISWC : Writers ( 5 ) [PERSON_NAME], [PERSON_NA…" at bounding box center [634, 550] width 646 height 140
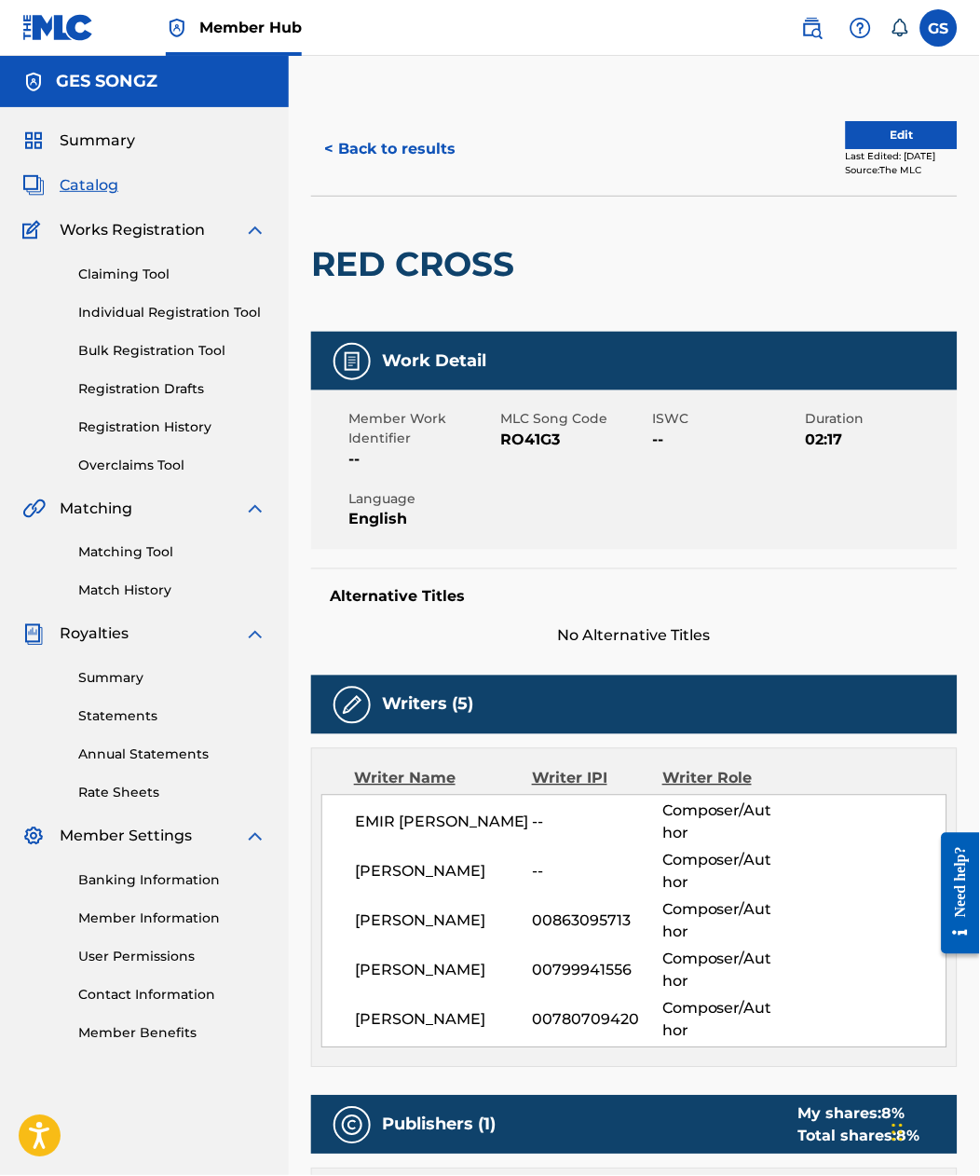
click at [560, 451] on span "RO41G3" at bounding box center [575, 439] width 148 height 22
